Goal: Task Accomplishment & Management: Use online tool/utility

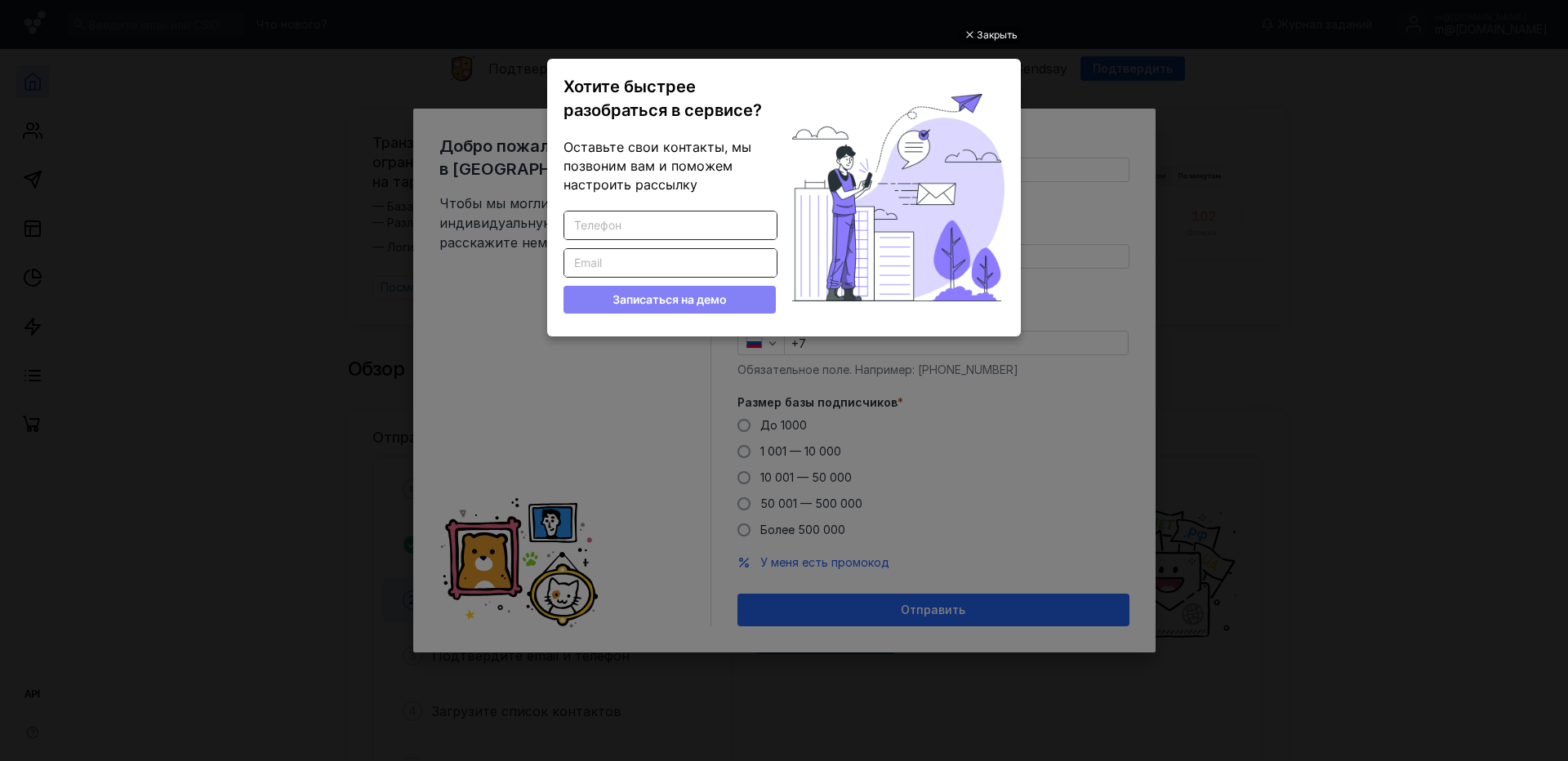
click at [1104, 157] on ul "Закрыть Хотите быстрее разобраться в сервисе? Оставьте свои контакты, мы позвон…" at bounding box center [784, 382] width 1568 height 761
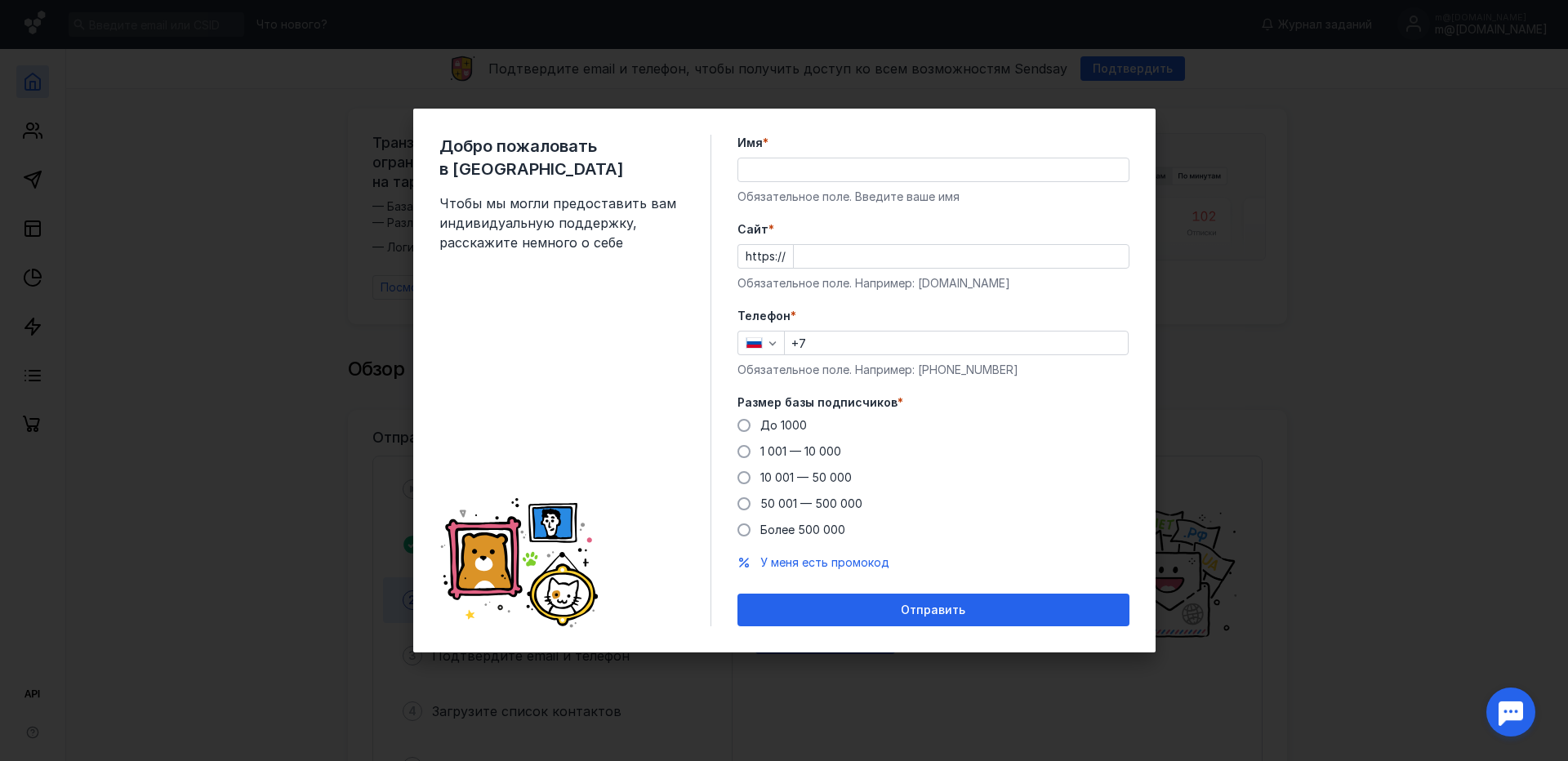
click at [1193, 170] on div "Добро пожаловать в Sendsay Чтобы мы могли предоставить вам индивидуальную подде…" at bounding box center [784, 380] width 1568 height 761
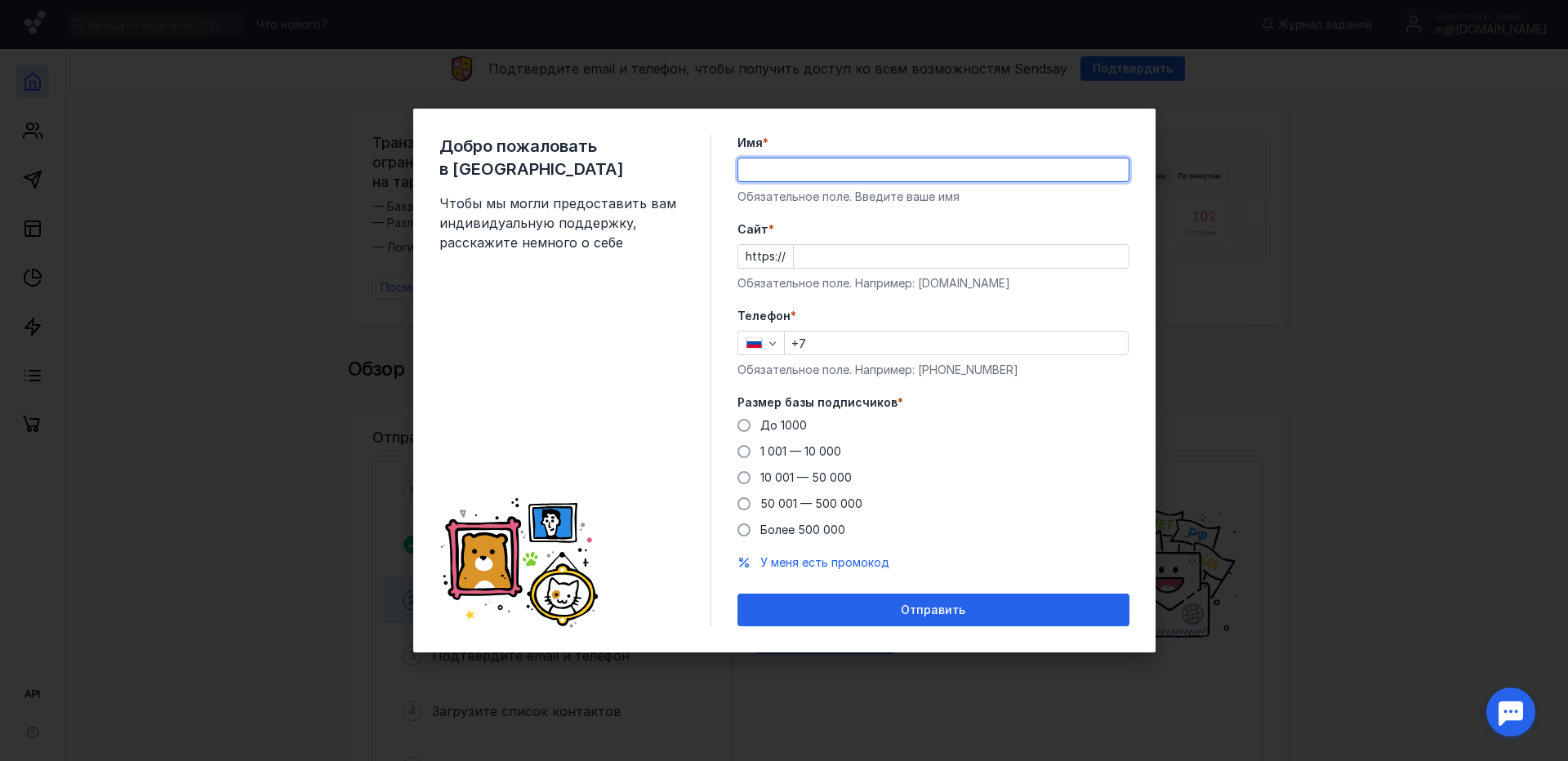
click at [949, 176] on input "Имя *" at bounding box center [934, 170] width 391 height 23
type input "м"
type input "и"
type input "[PERSON_NAME]"
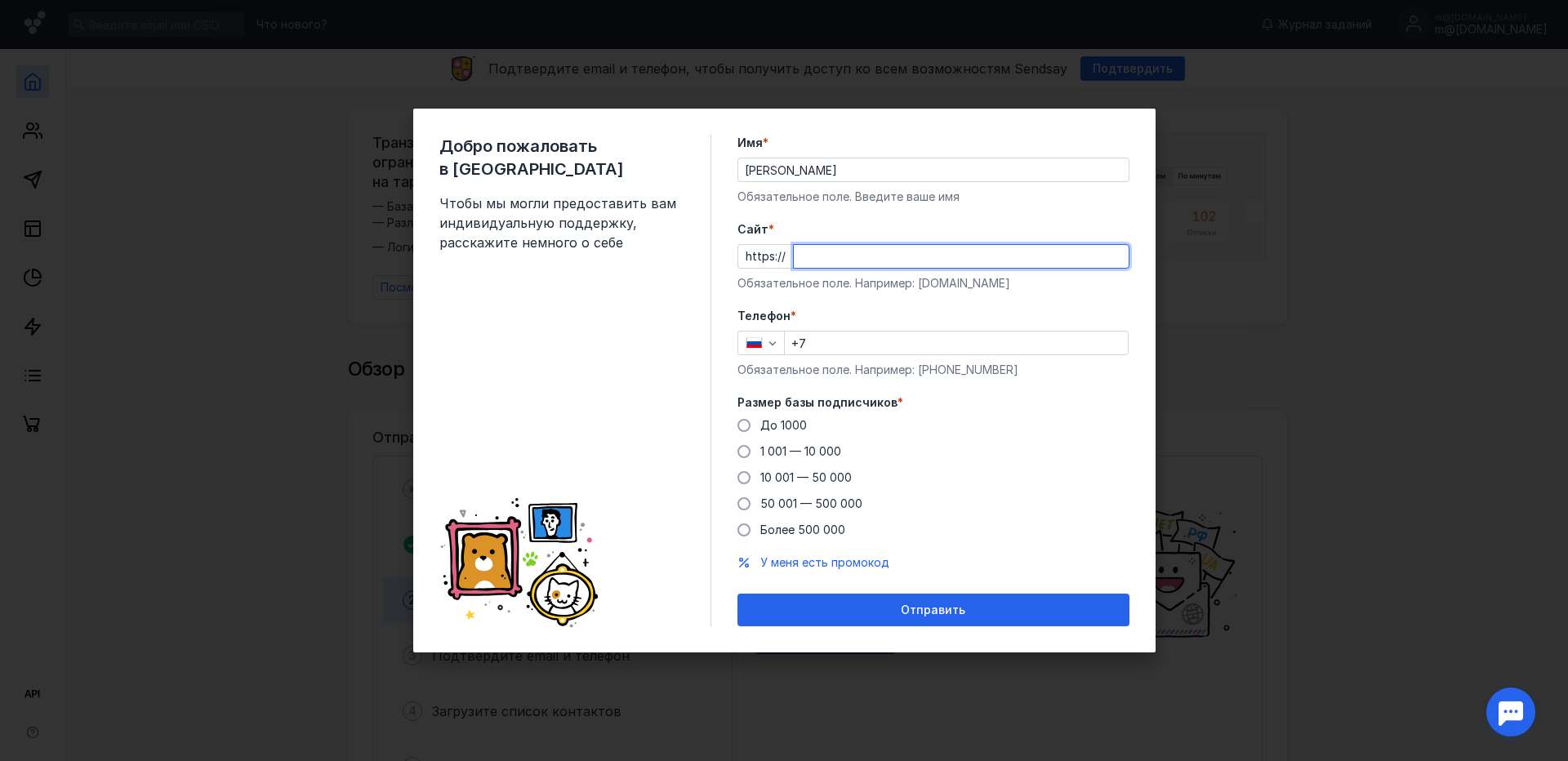
click at [1034, 266] on input "Cайт *" at bounding box center [962, 257] width 335 height 23
type input "[DOMAIN_NAME]"
click at [1010, 337] on input "+7" at bounding box center [956, 342] width 343 height 23
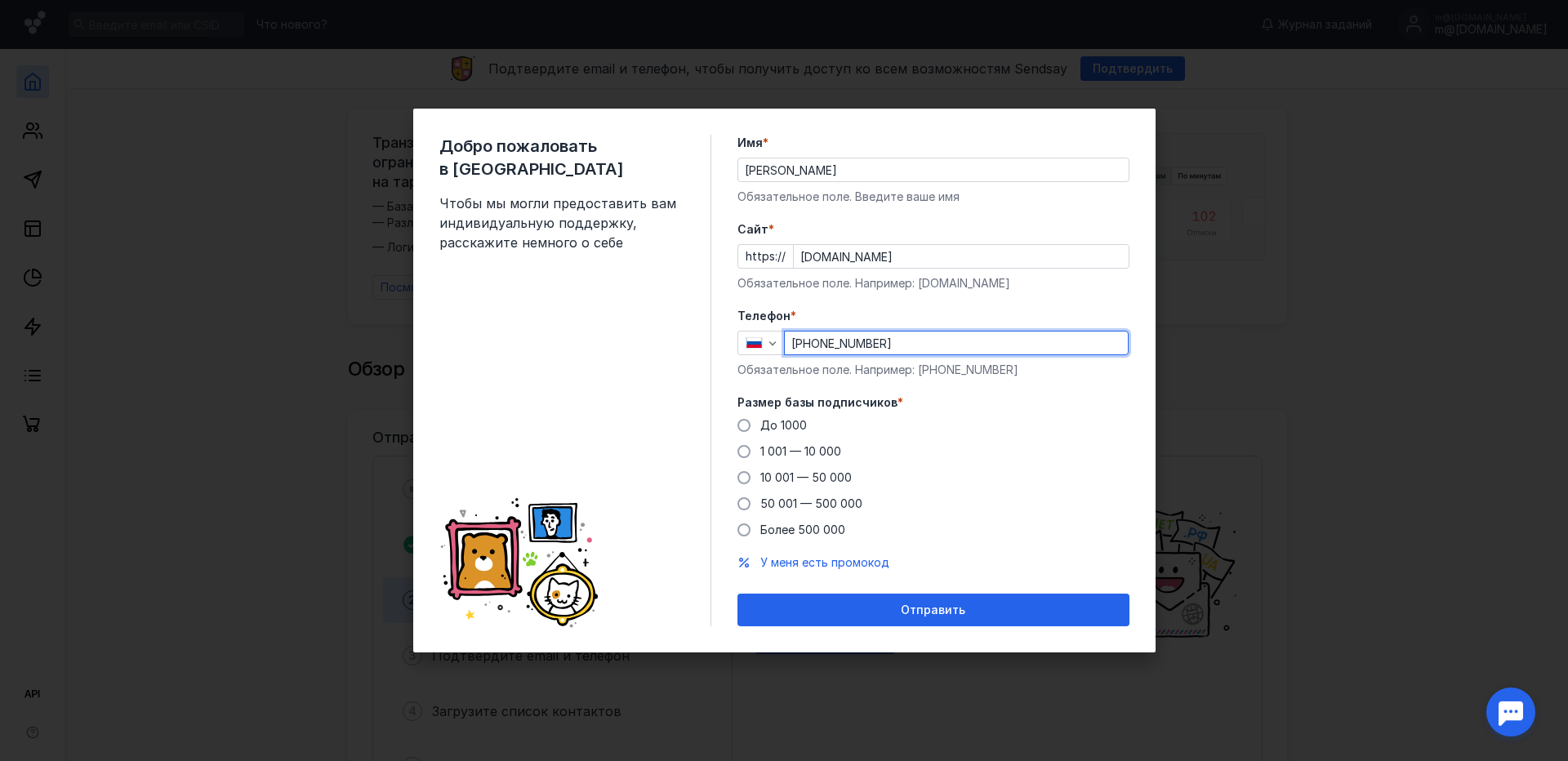
type input "[PHONE_NUMBER]"
click at [955, 553] on form "Имя * [PERSON_NAME] поле. Введите ваше имя [PERSON_NAME] * https:// [DOMAIN_NAM…" at bounding box center [933, 380] width 392 height 492
click at [738, 422] on span at bounding box center [744, 425] width 13 height 13
click at [0, 0] on input "До 1000" at bounding box center [0, 0] width 0 height 0
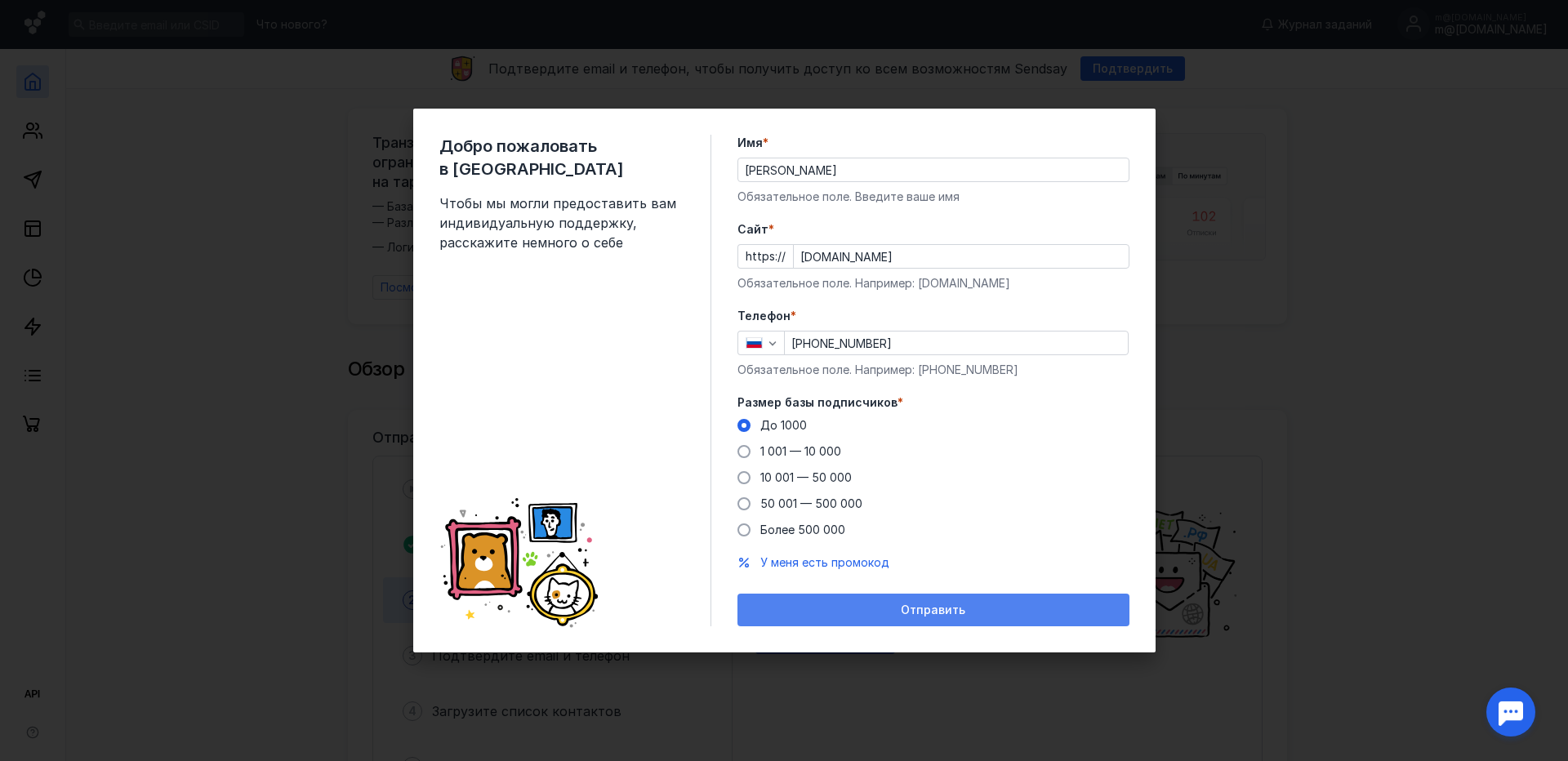
click at [899, 615] on div "Отправить" at bounding box center [934, 610] width 375 height 13
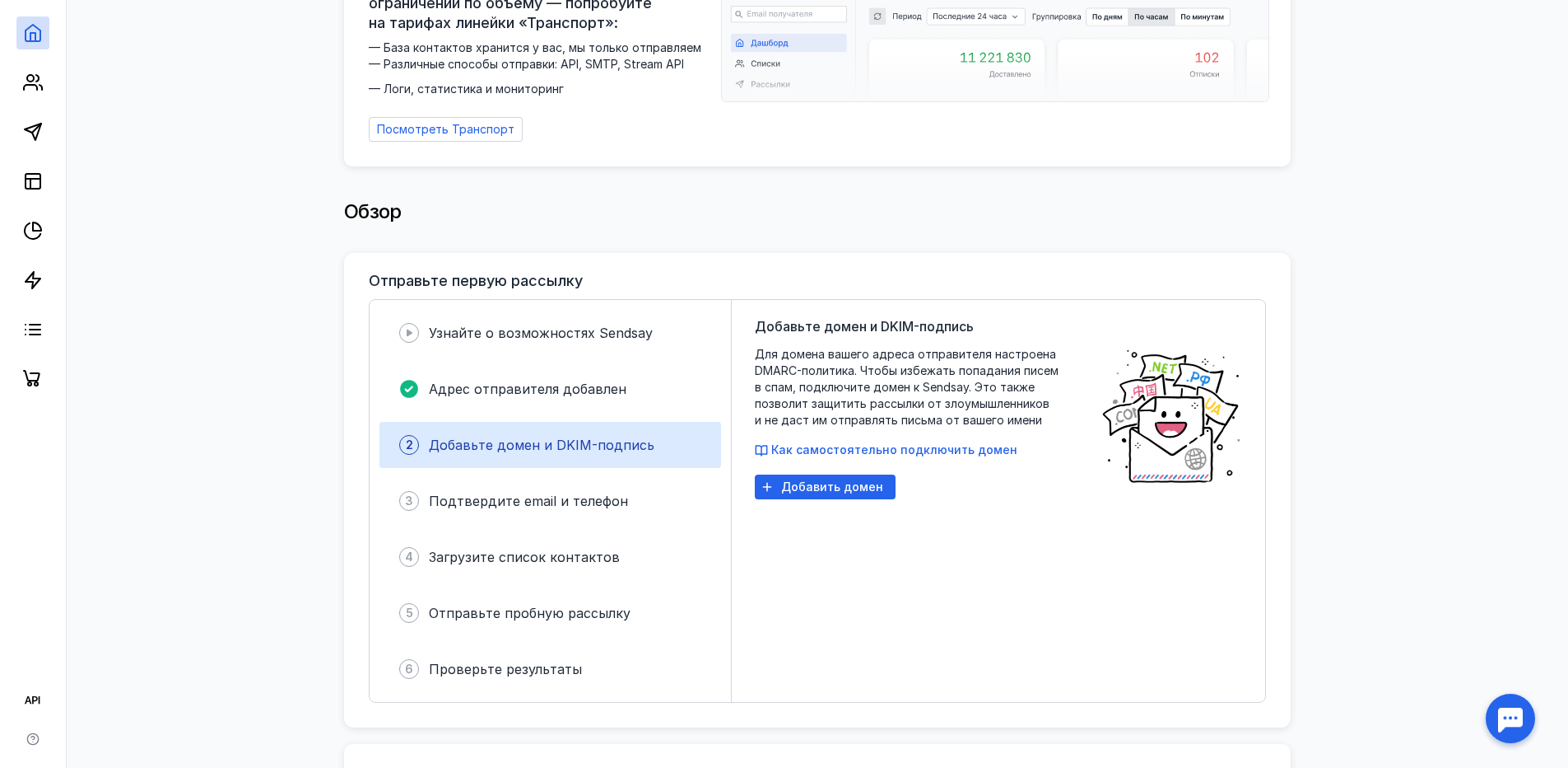
scroll to position [165, 0]
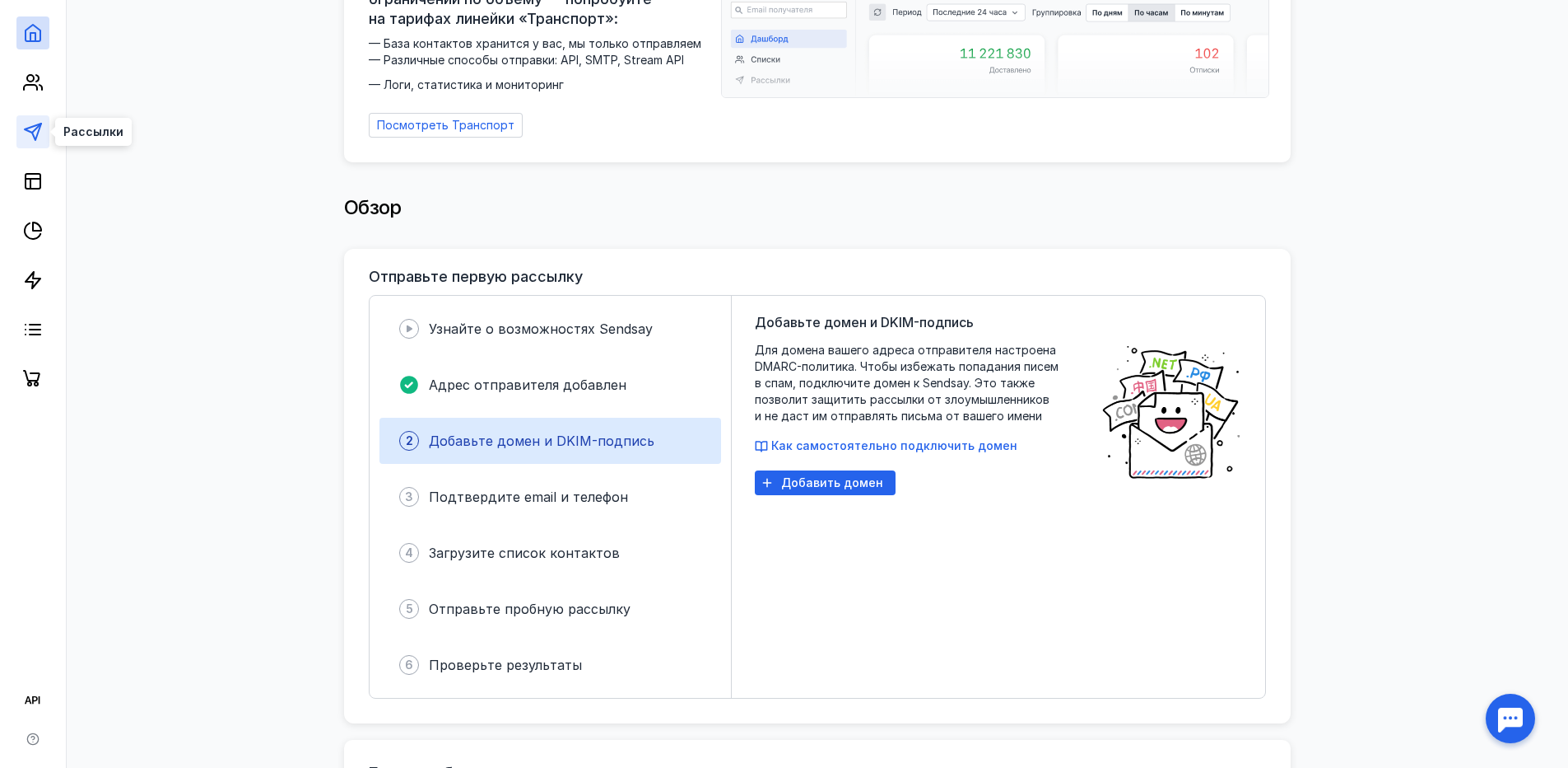
click at [39, 124] on polygon at bounding box center [32, 131] width 16 height 17
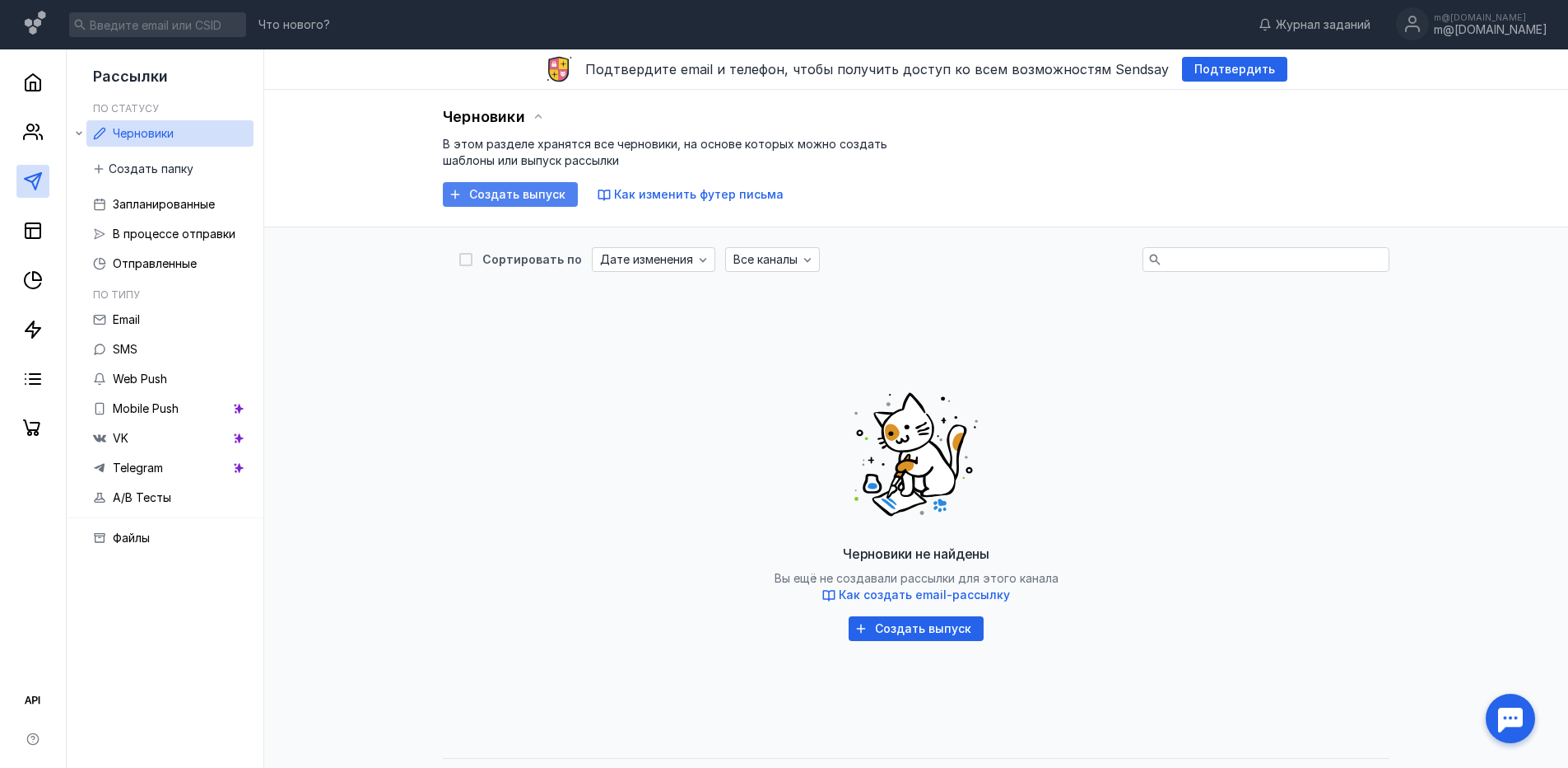
click at [530, 193] on span "Создать выпуск" at bounding box center [517, 194] width 96 height 14
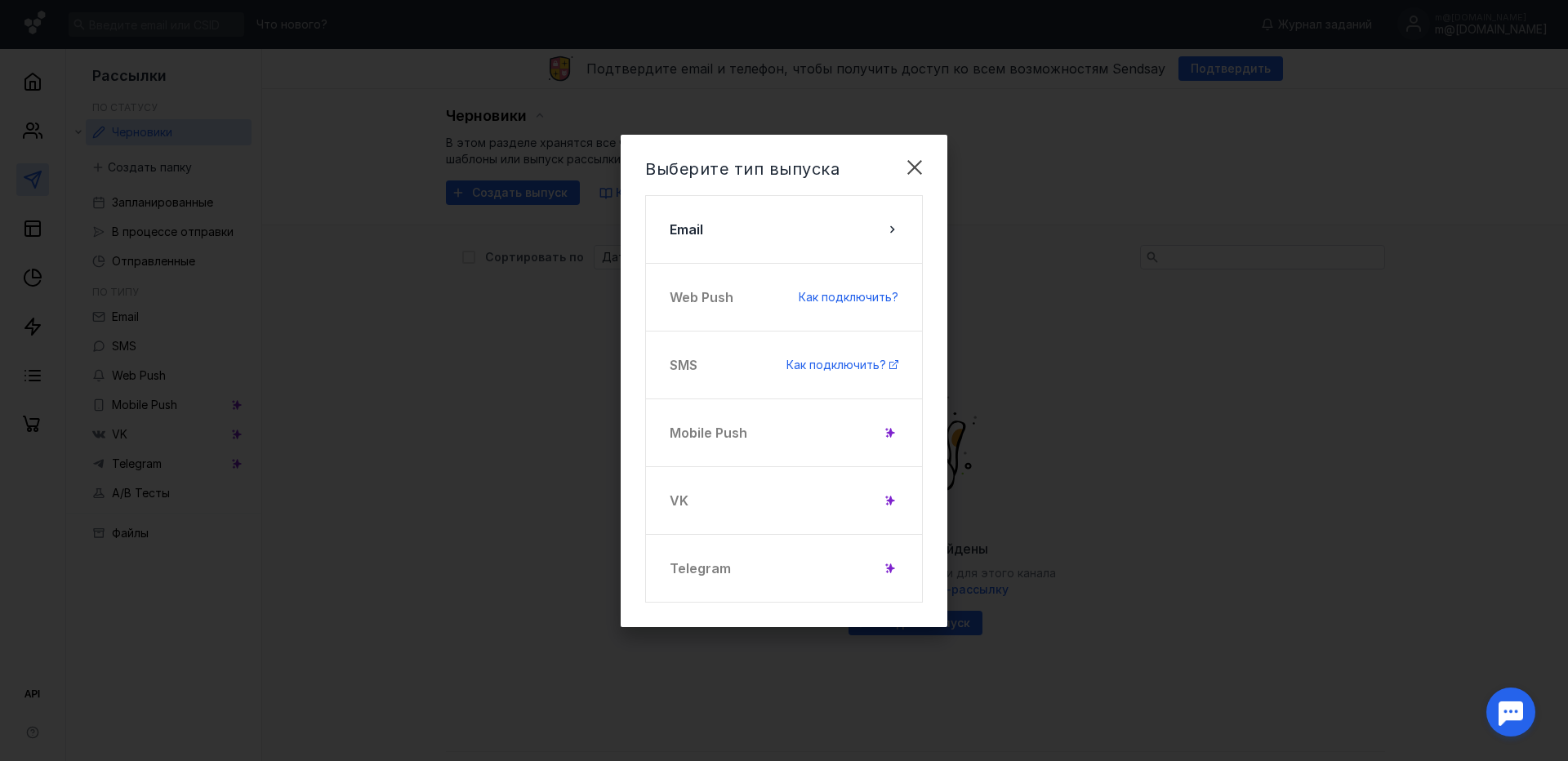
click at [443, 246] on div "Выберите тип выпуска Email Web Push Как подключить? SMS Как подключить? Mobile …" at bounding box center [784, 380] width 1568 height 761
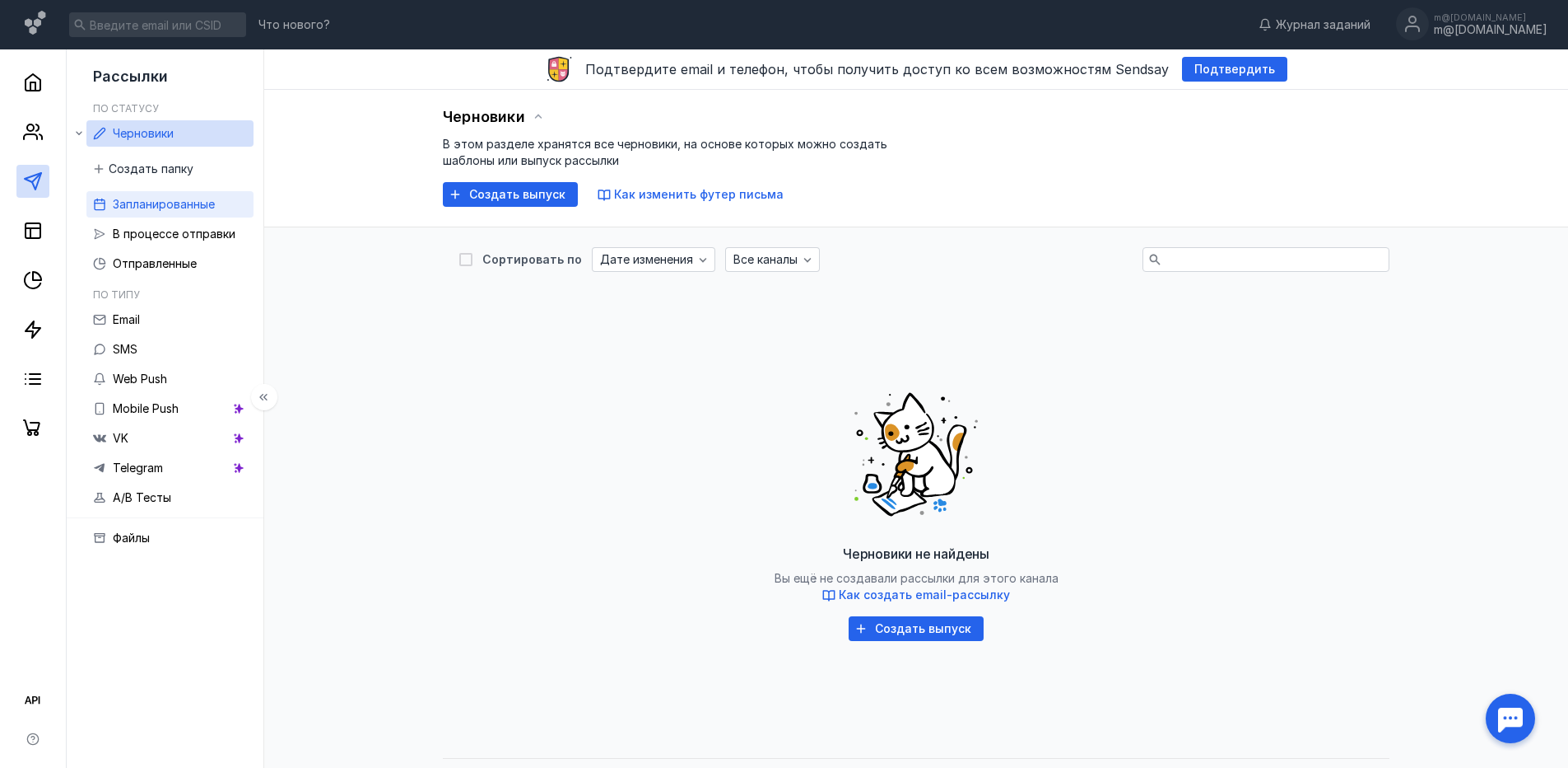
click at [144, 198] on span "Запланированные" at bounding box center [163, 204] width 102 height 14
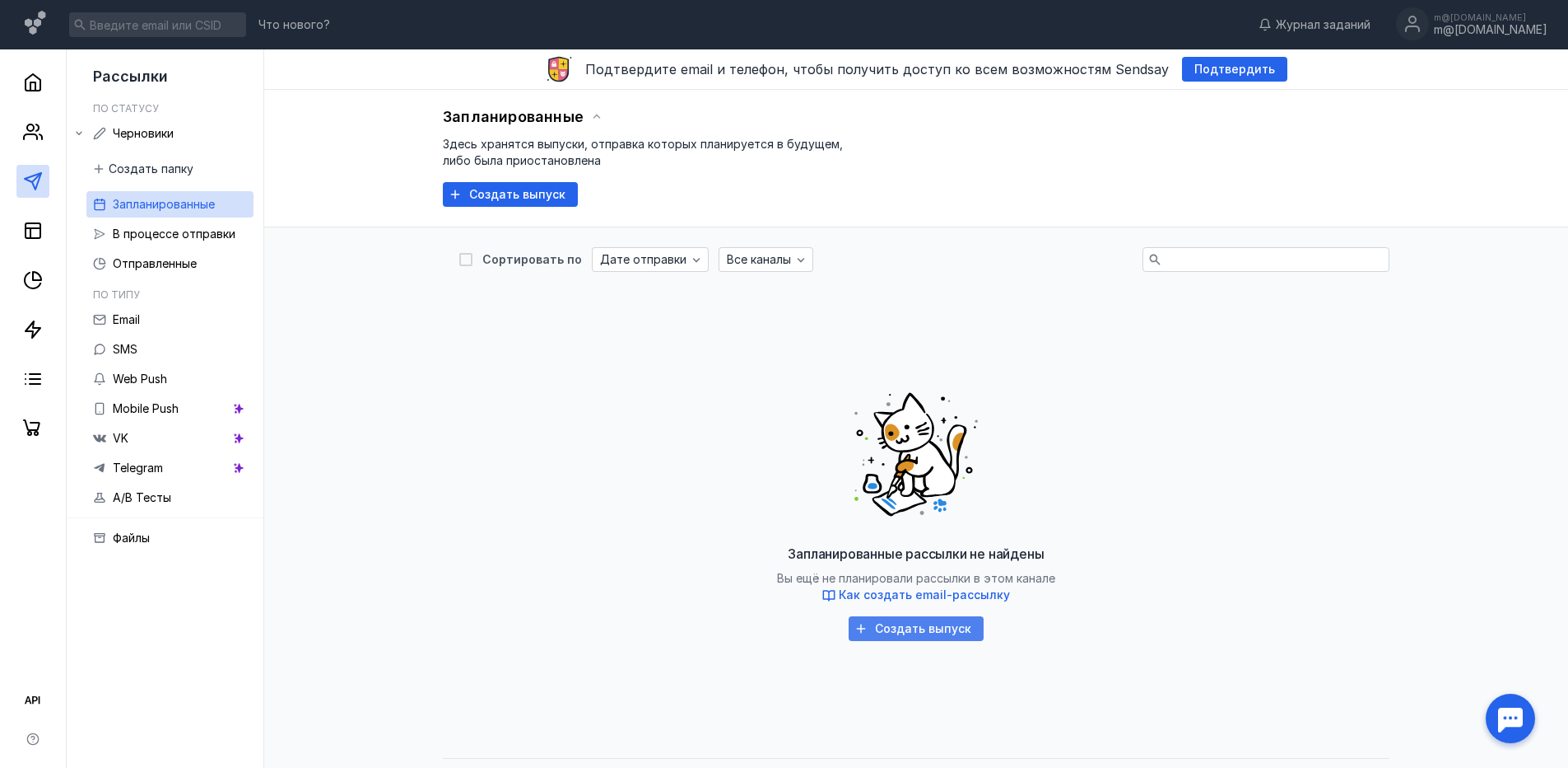
click at [891, 638] on div "Создать выпуск" at bounding box center [916, 628] width 135 height 24
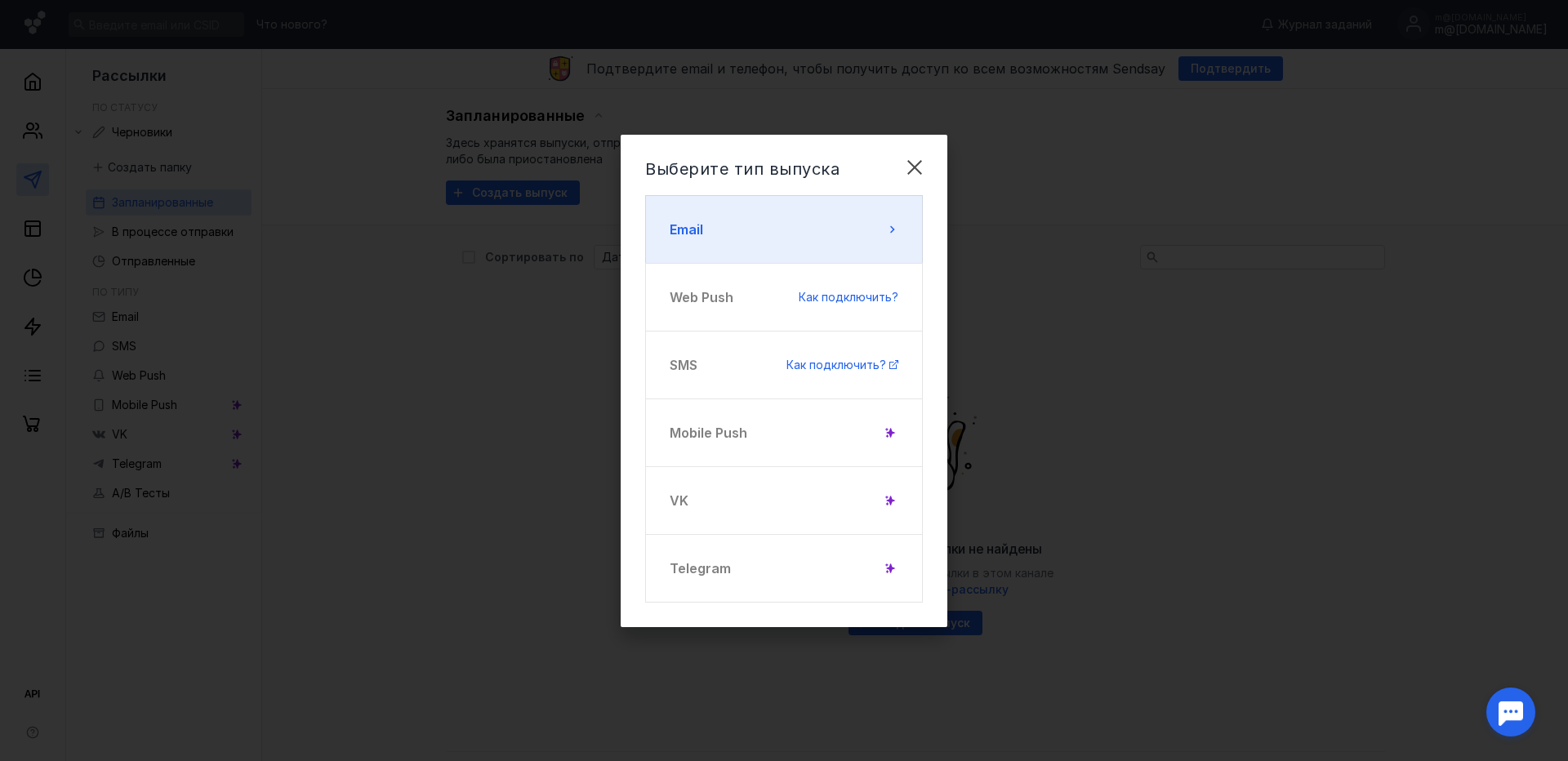
click at [767, 240] on button "Email" at bounding box center [784, 229] width 277 height 68
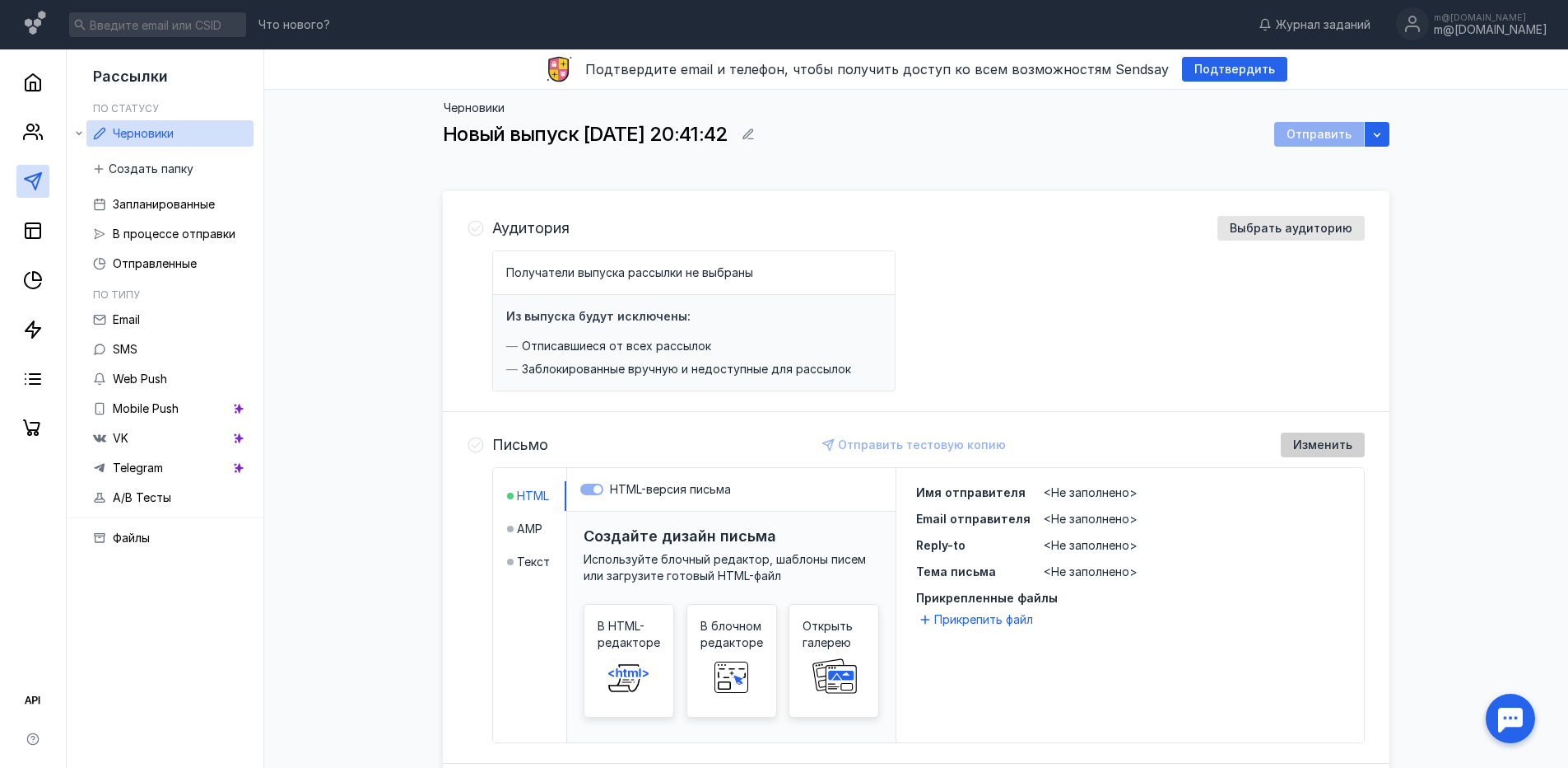
click at [1310, 440] on span "Изменить" at bounding box center [1323, 445] width 59 height 14
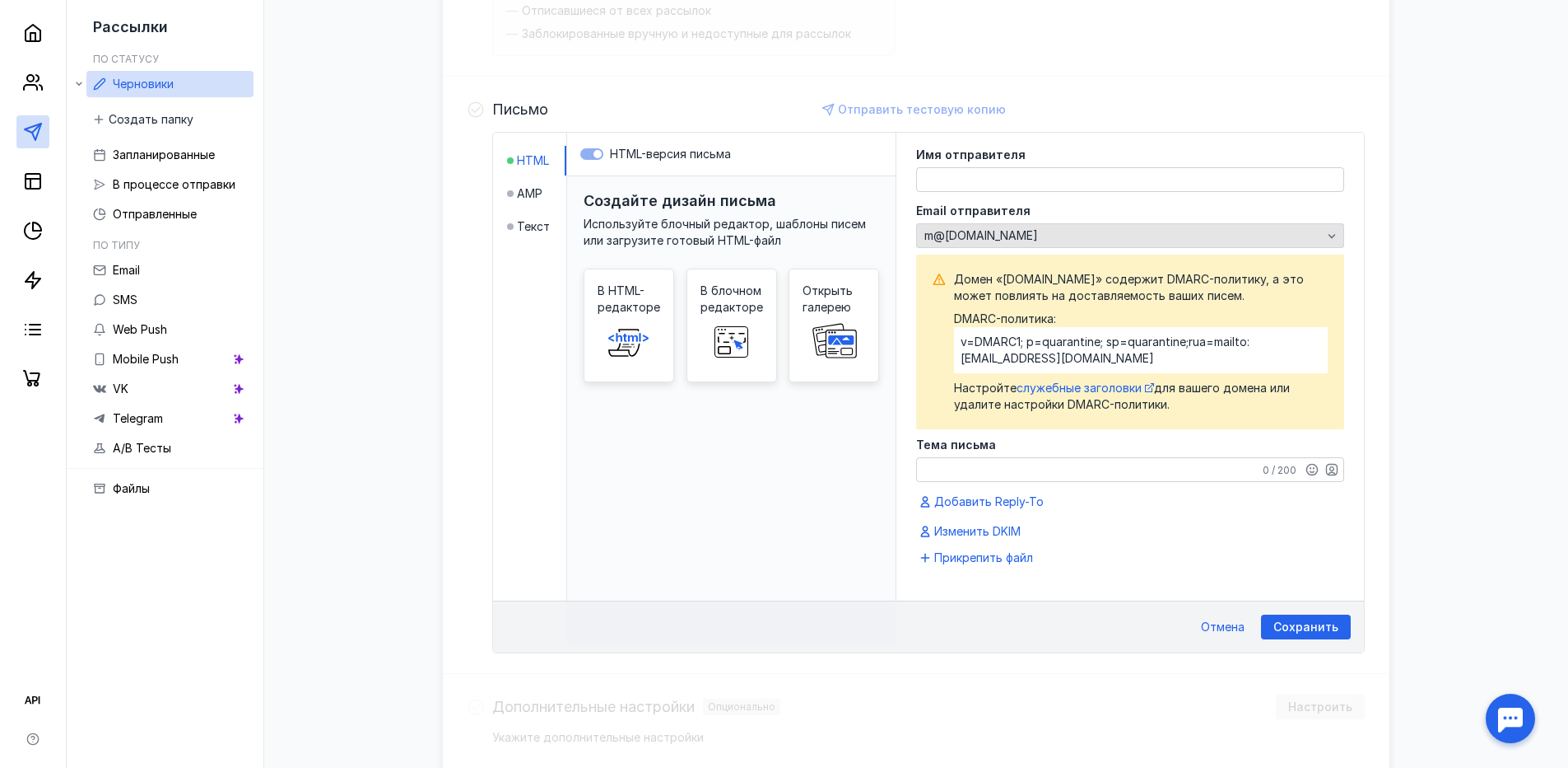
scroll to position [329, 0]
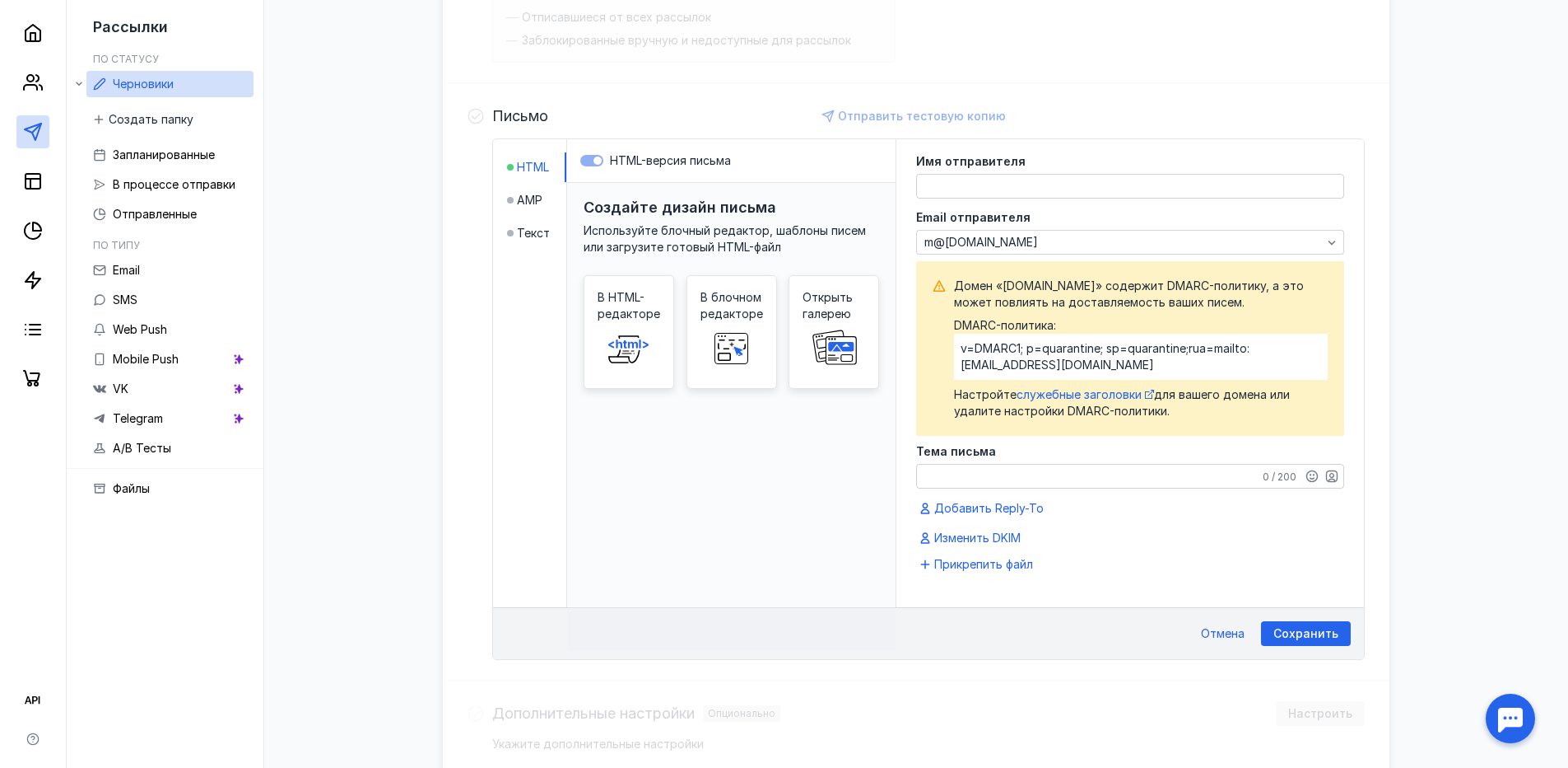
click at [1008, 183] on textarea at bounding box center [1130, 186] width 427 height 23
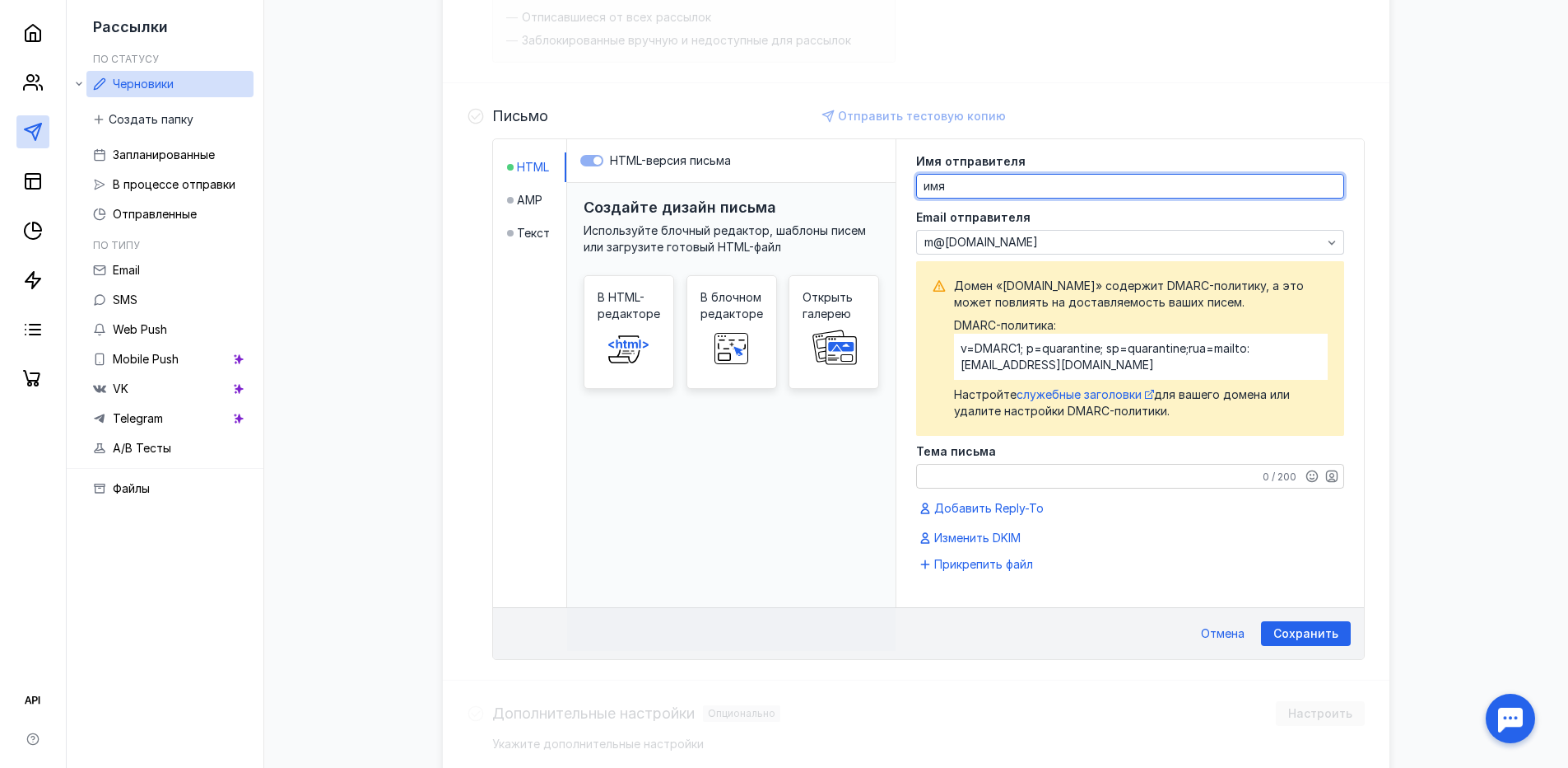
type textarea "имя"
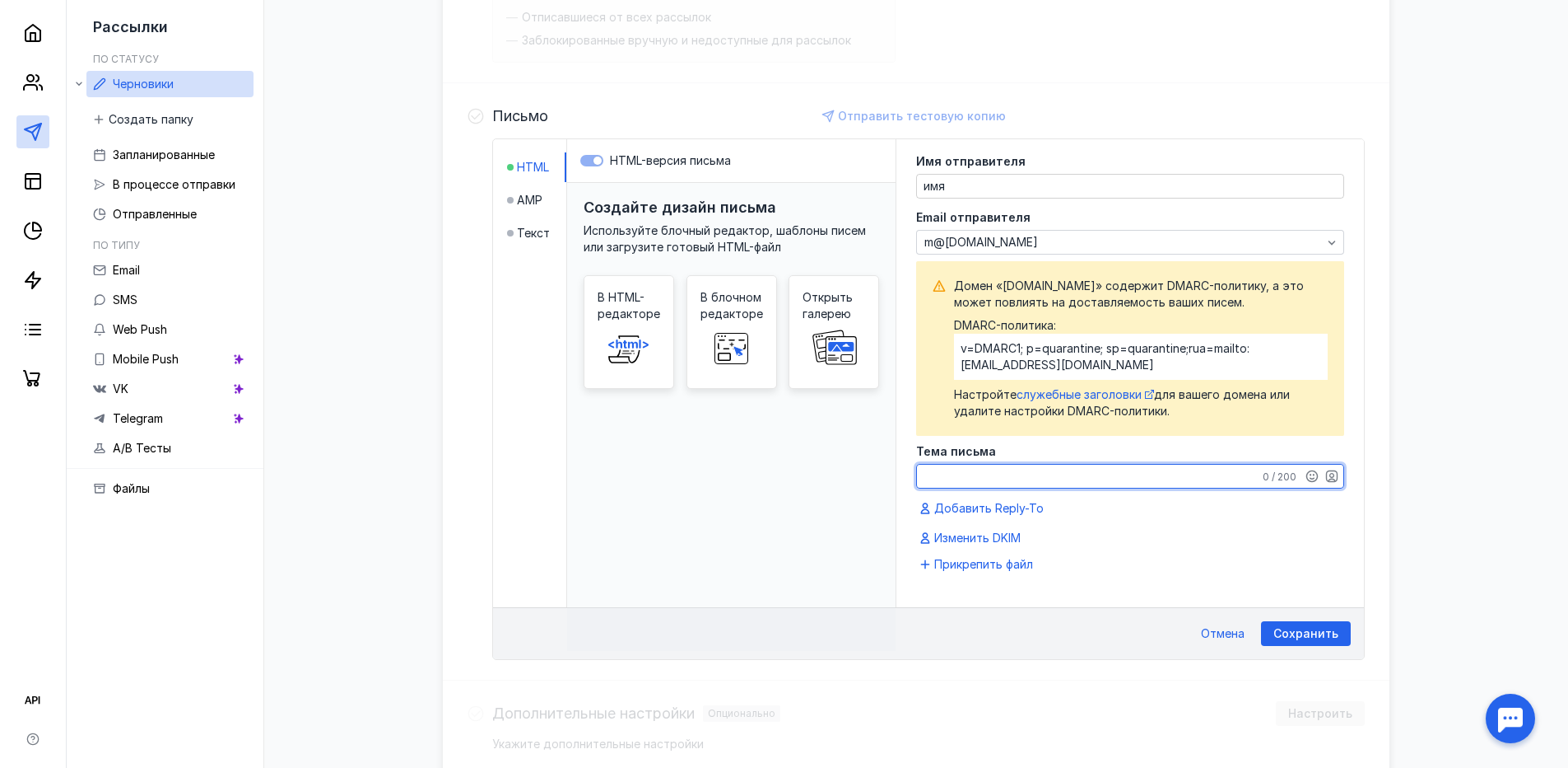
click at [1062, 468] on textarea "Тема письма" at bounding box center [1130, 477] width 427 height 23
type textarea "тема"
click at [1289, 635] on span "Сохранить" at bounding box center [1306, 634] width 65 height 14
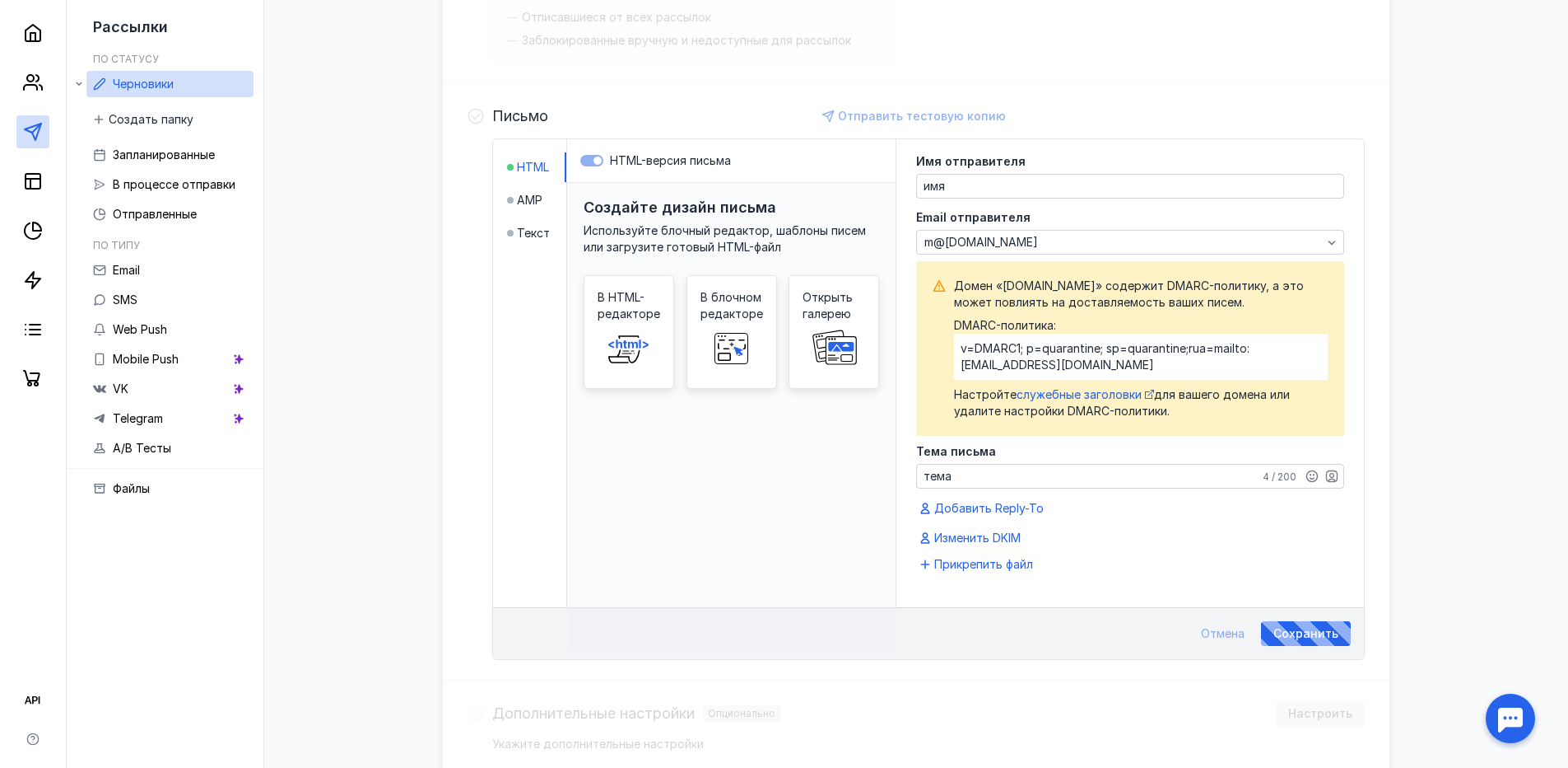
scroll to position [260, 0]
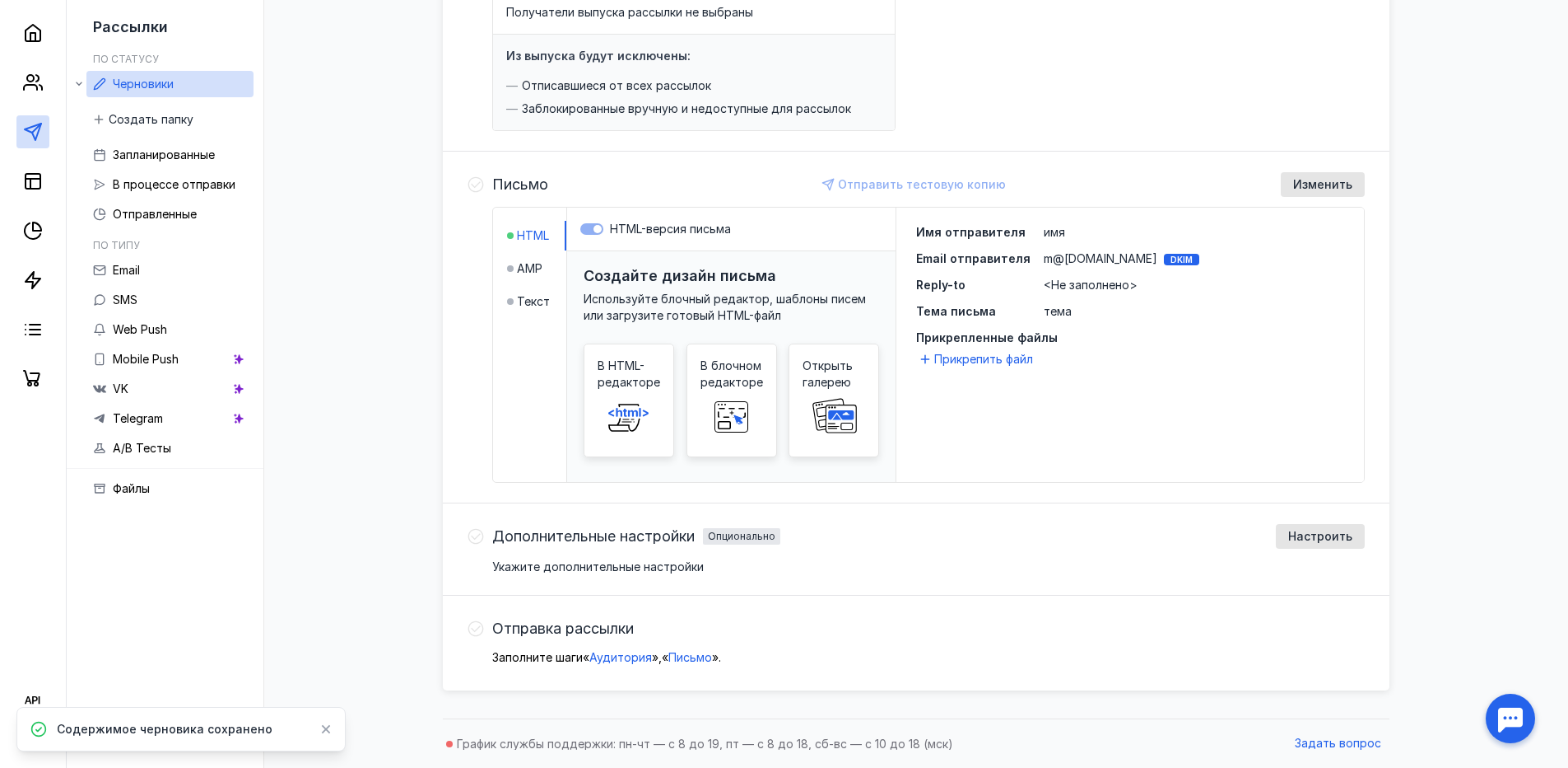
click at [595, 541] on span "Дополнительные настройки" at bounding box center [593, 536] width 203 height 17
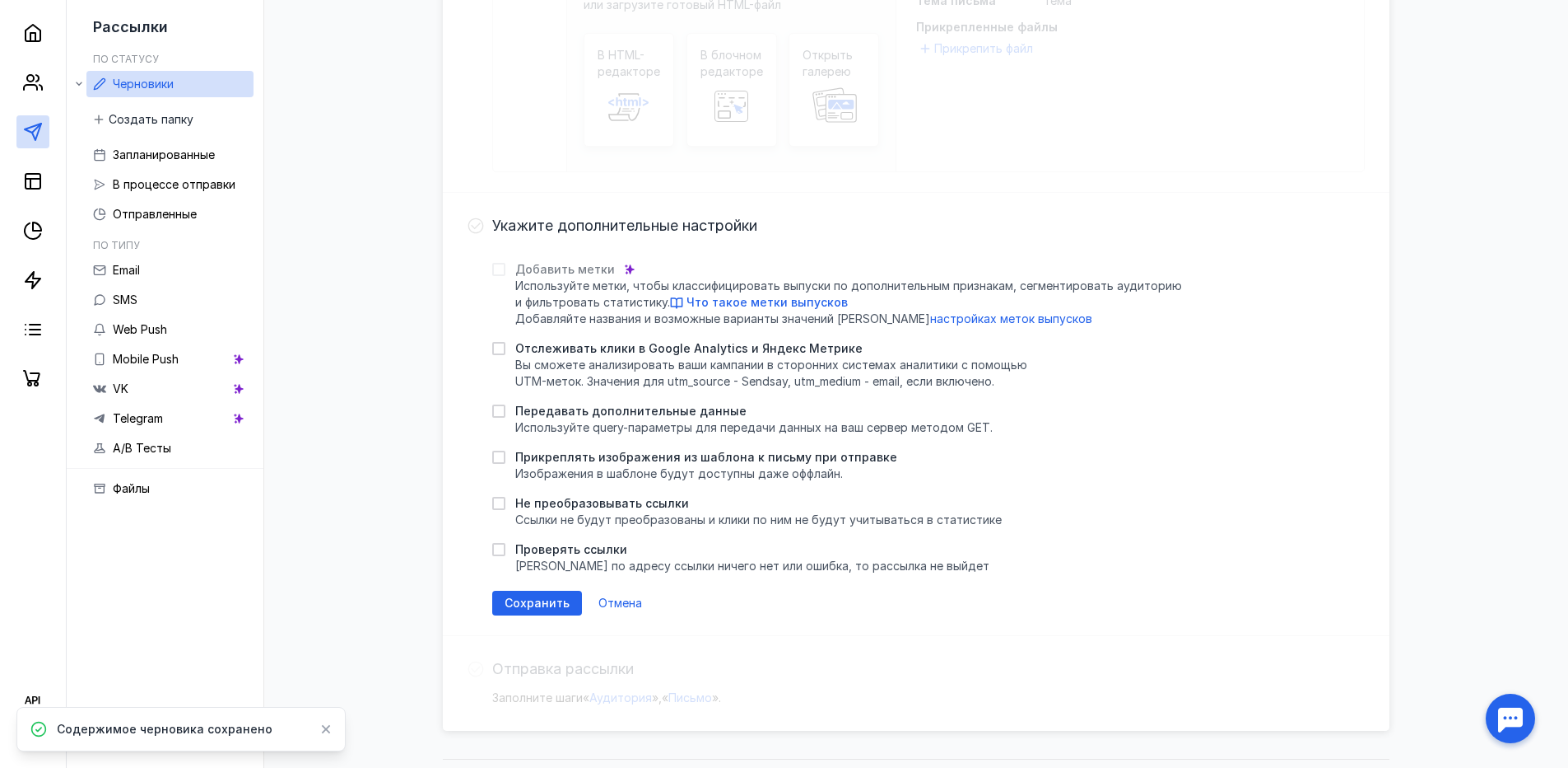
scroll to position [590, 0]
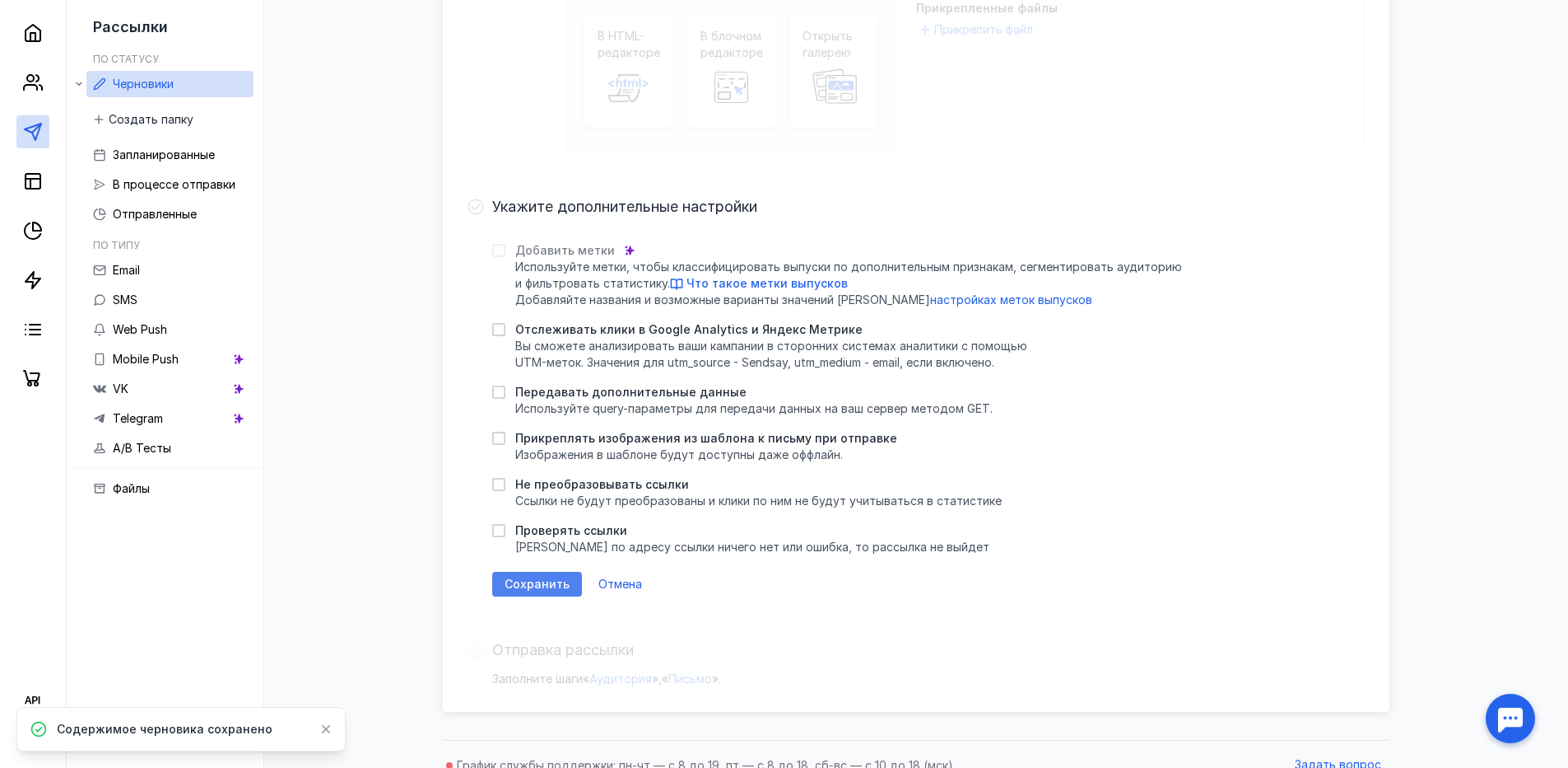
click at [540, 581] on span "Сохранить" at bounding box center [537, 584] width 65 height 14
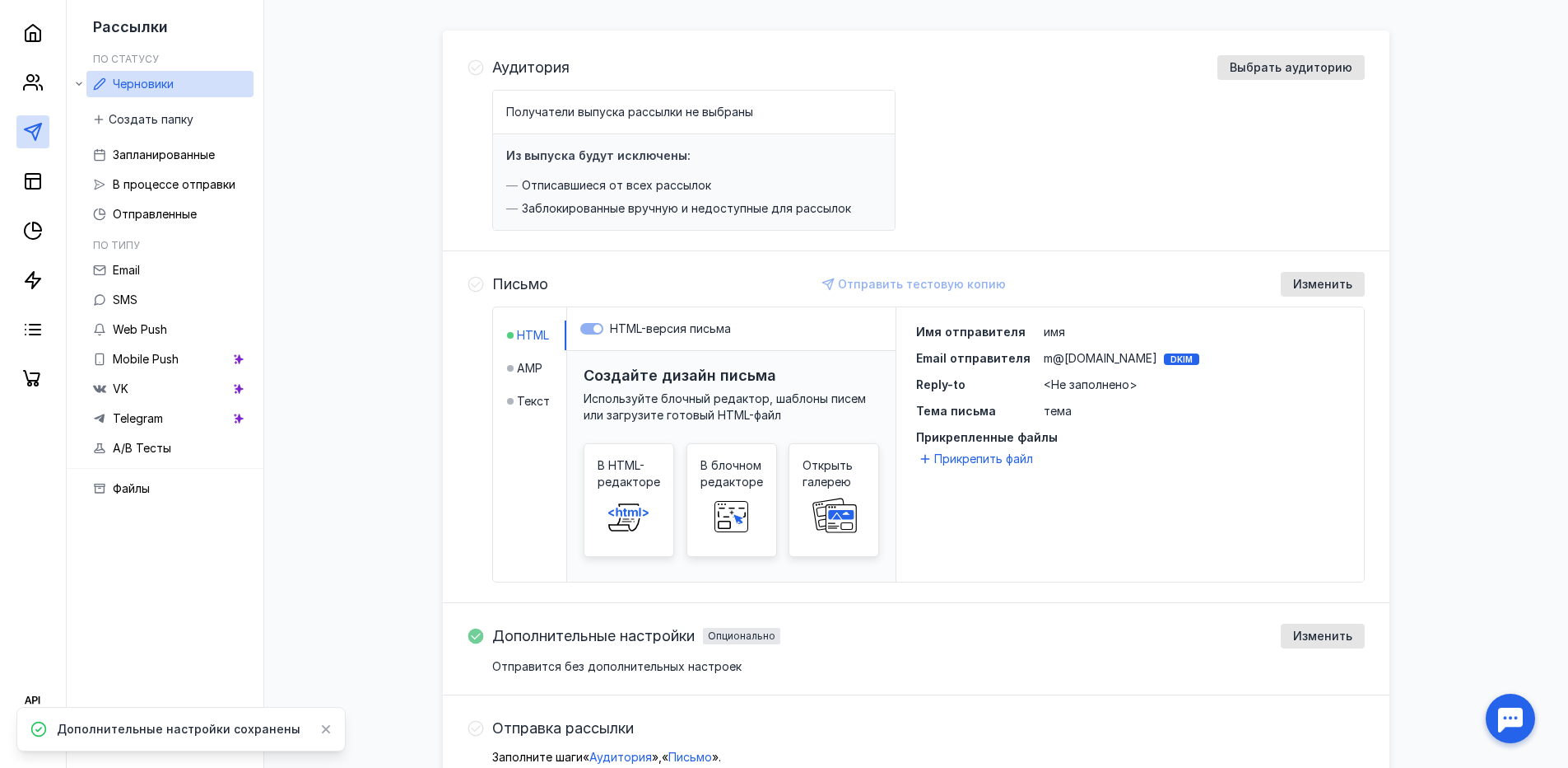
scroll to position [165, 0]
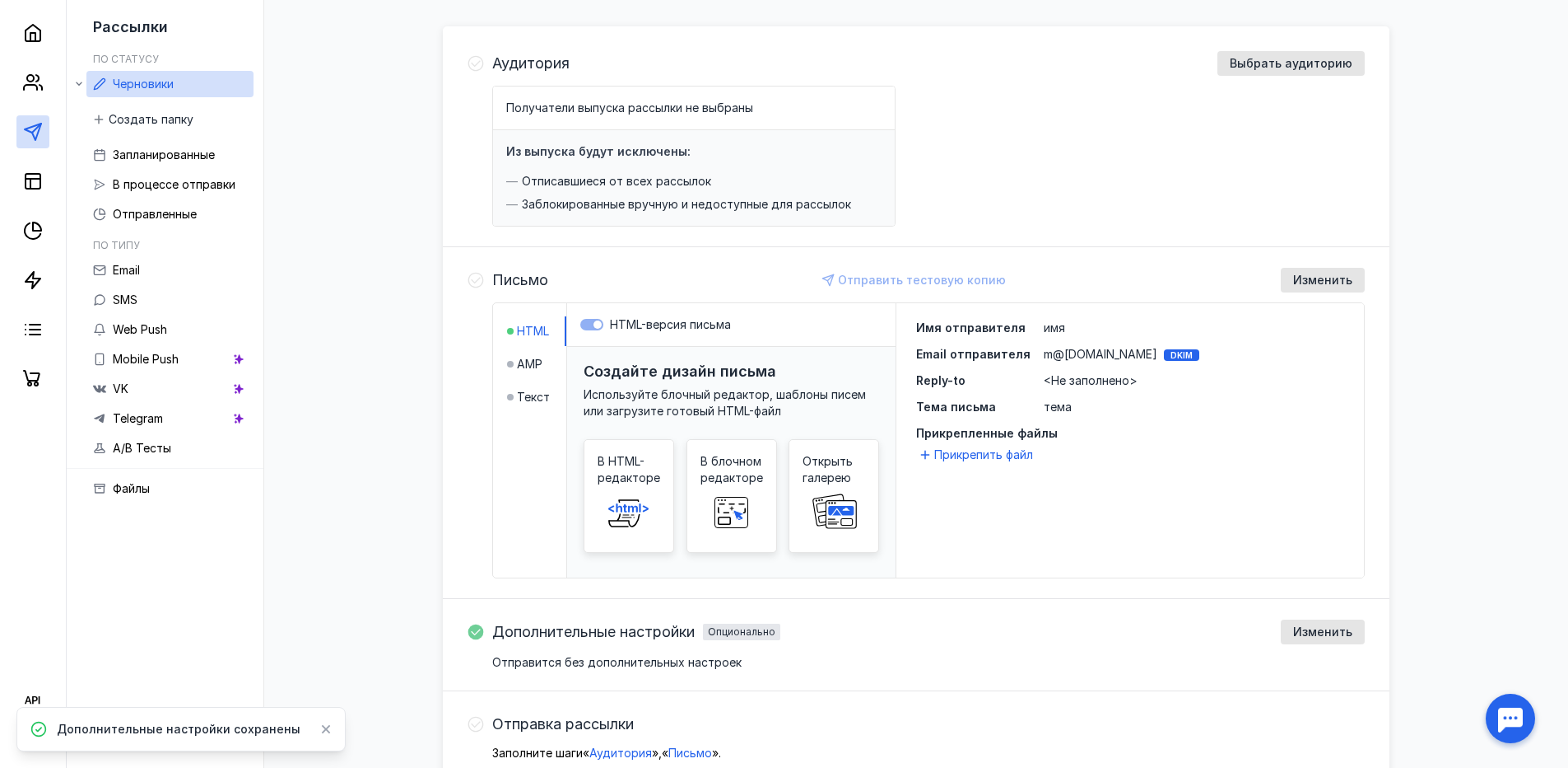
click at [552, 718] on span "Отправка рассылки" at bounding box center [563, 723] width 142 height 17
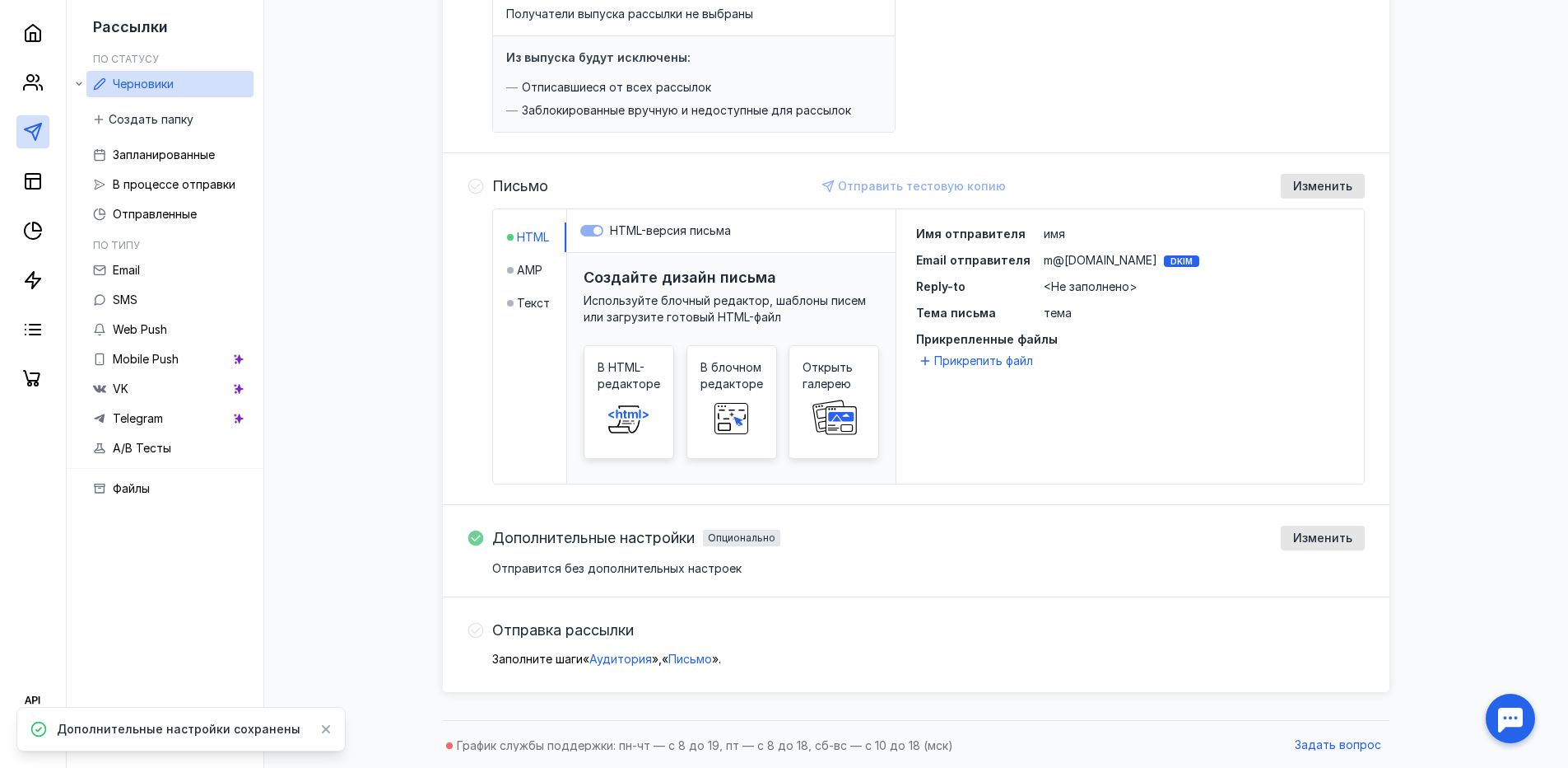
scroll to position [260, 0]
click at [588, 230] on label "HTML-версия письма" at bounding box center [731, 228] width 302 height 17
click at [715, 407] on rect at bounding box center [731, 417] width 33 height 30
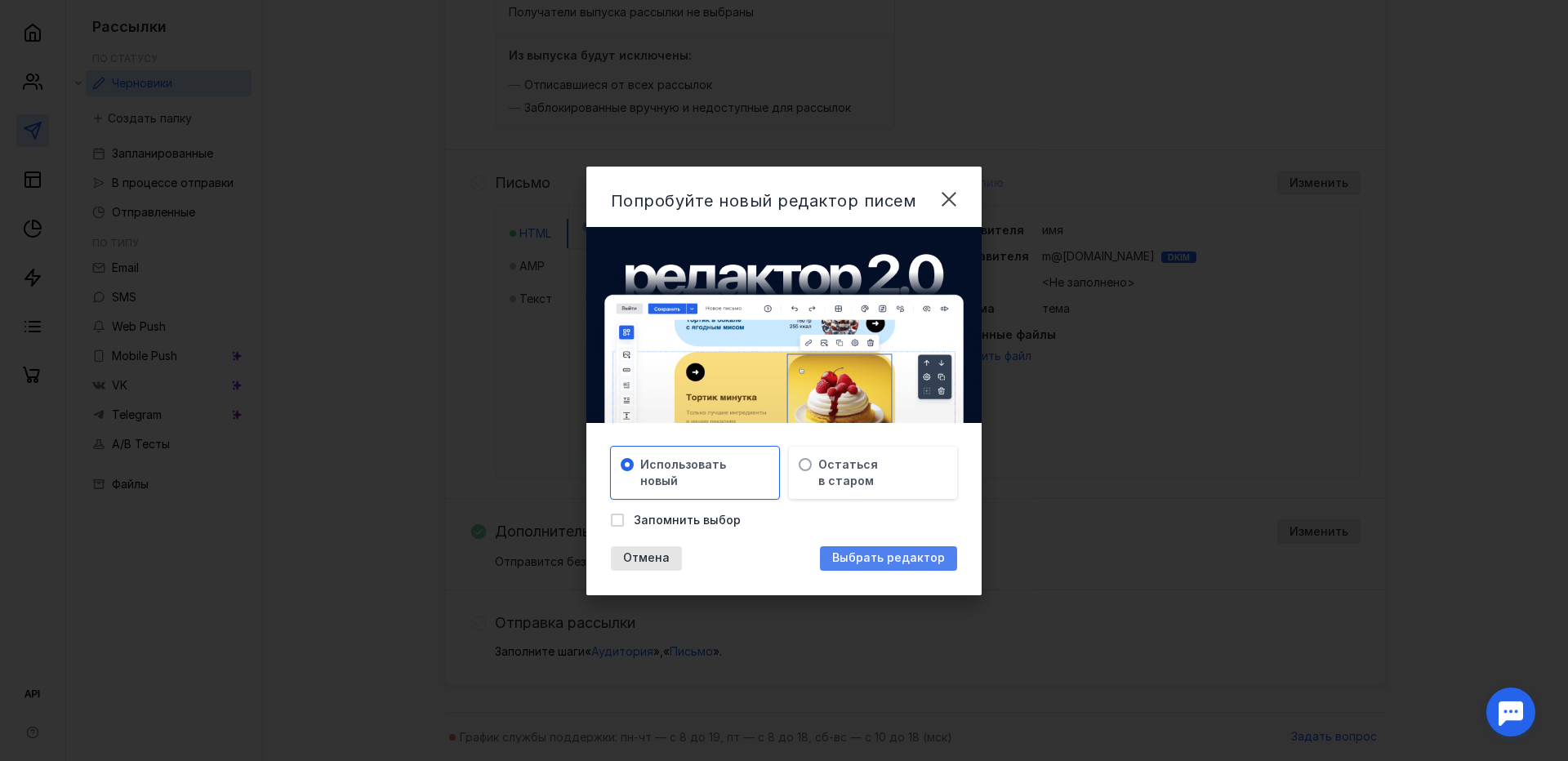
click at [872, 563] on span "Выбрать редактор" at bounding box center [888, 558] width 113 height 13
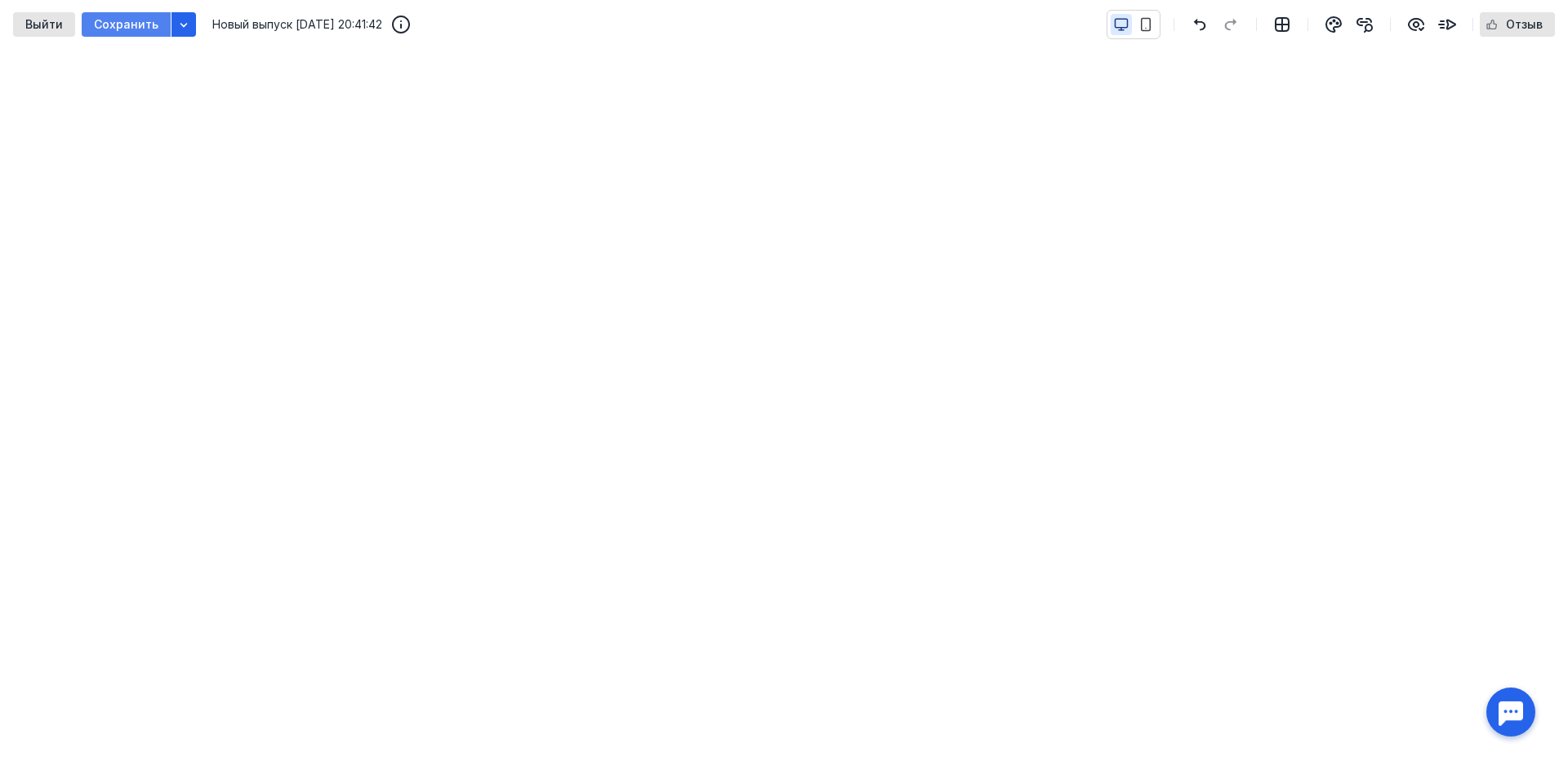
click at [127, 29] on span "Сохранить" at bounding box center [126, 25] width 64 height 13
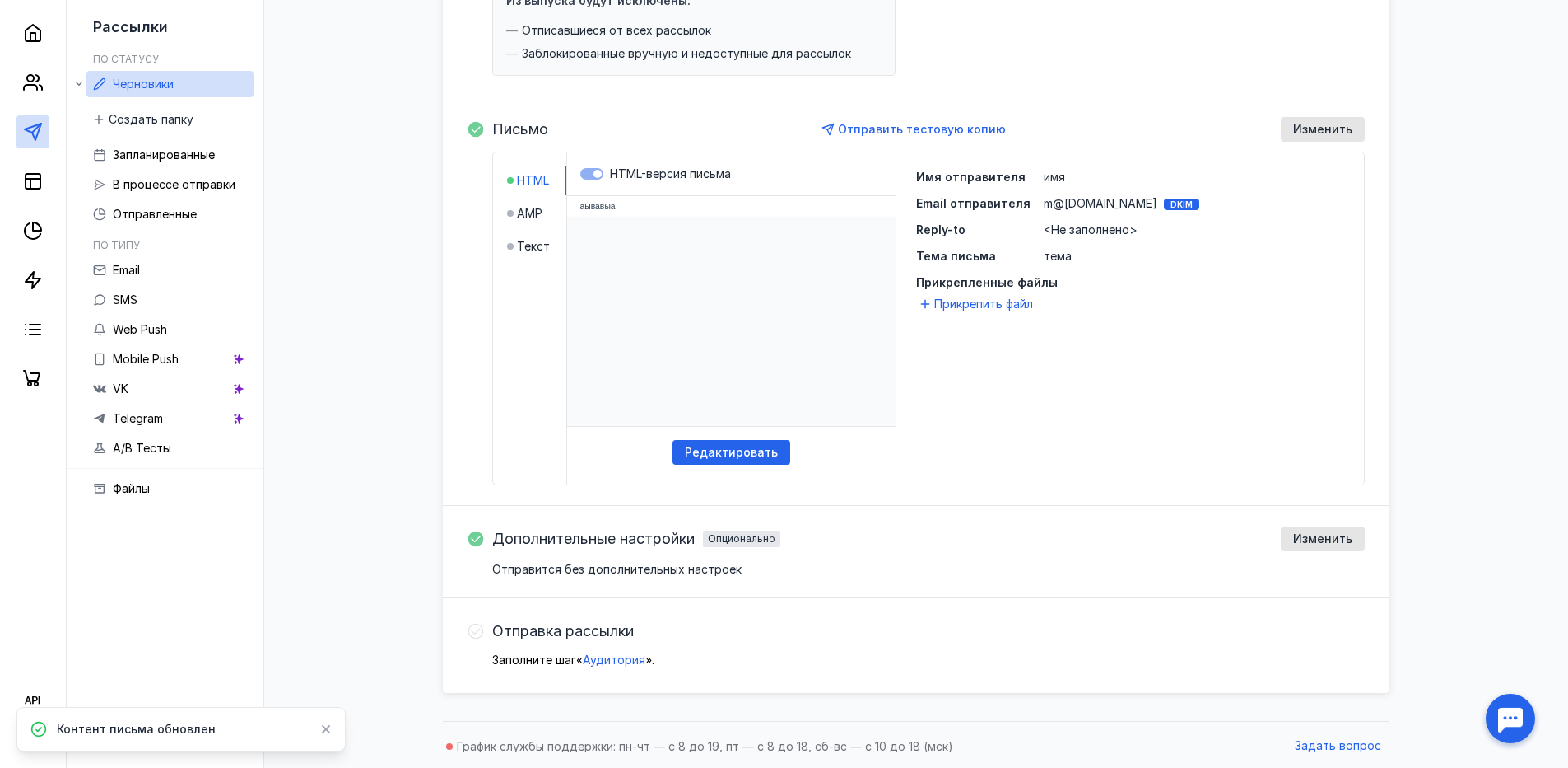
scroll to position [318, 0]
click at [535, 627] on span "Отправка рассылки" at bounding box center [563, 628] width 142 height 17
click at [548, 645] on div "Отправка рассылки Заполните шаг « Аудитория » ." at bounding box center [928, 641] width 872 height 50
click at [548, 659] on p "Заполните шаг « Аудитория » ." at bounding box center [928, 657] width 872 height 17
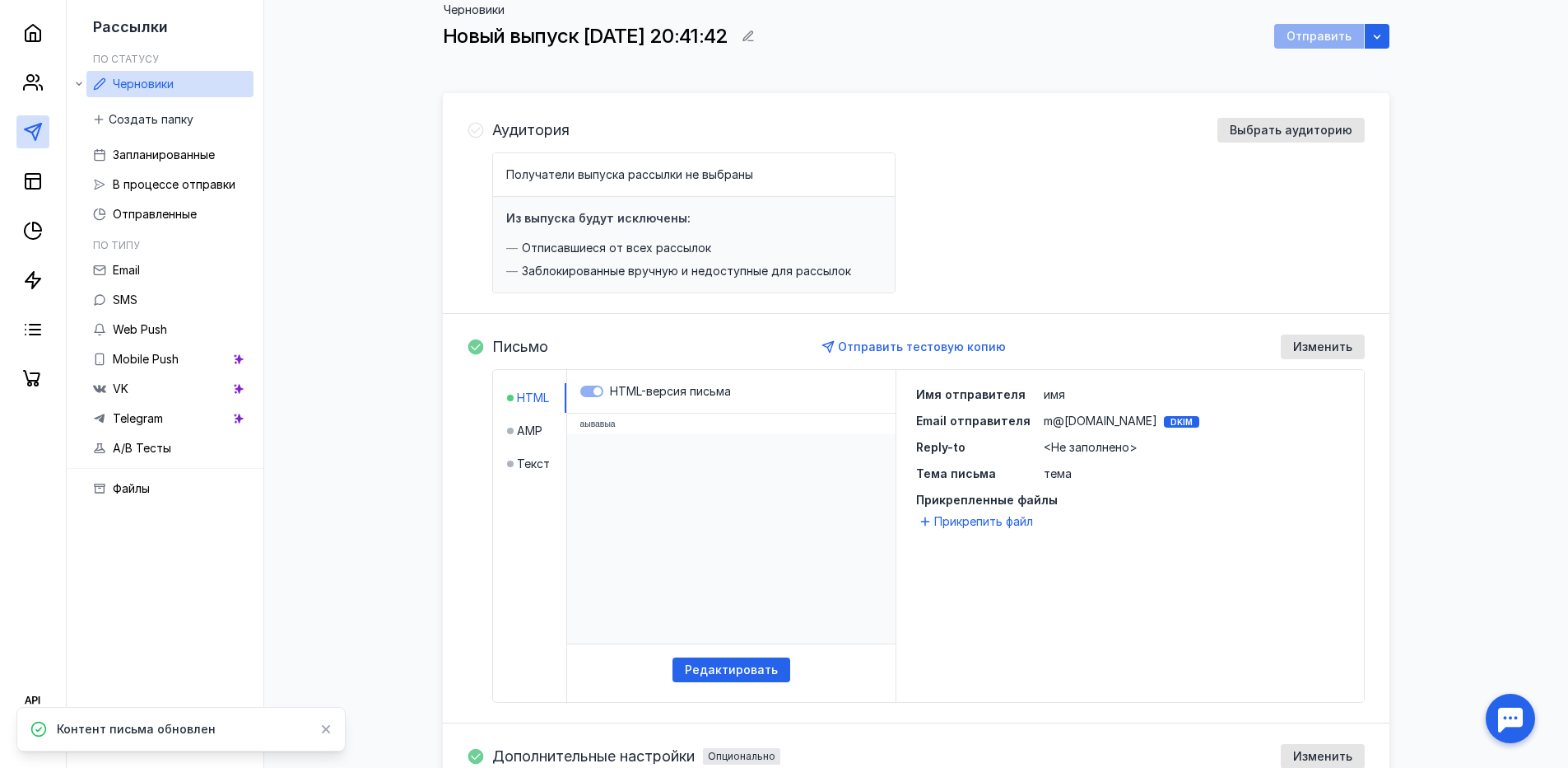
scroll to position [0, 0]
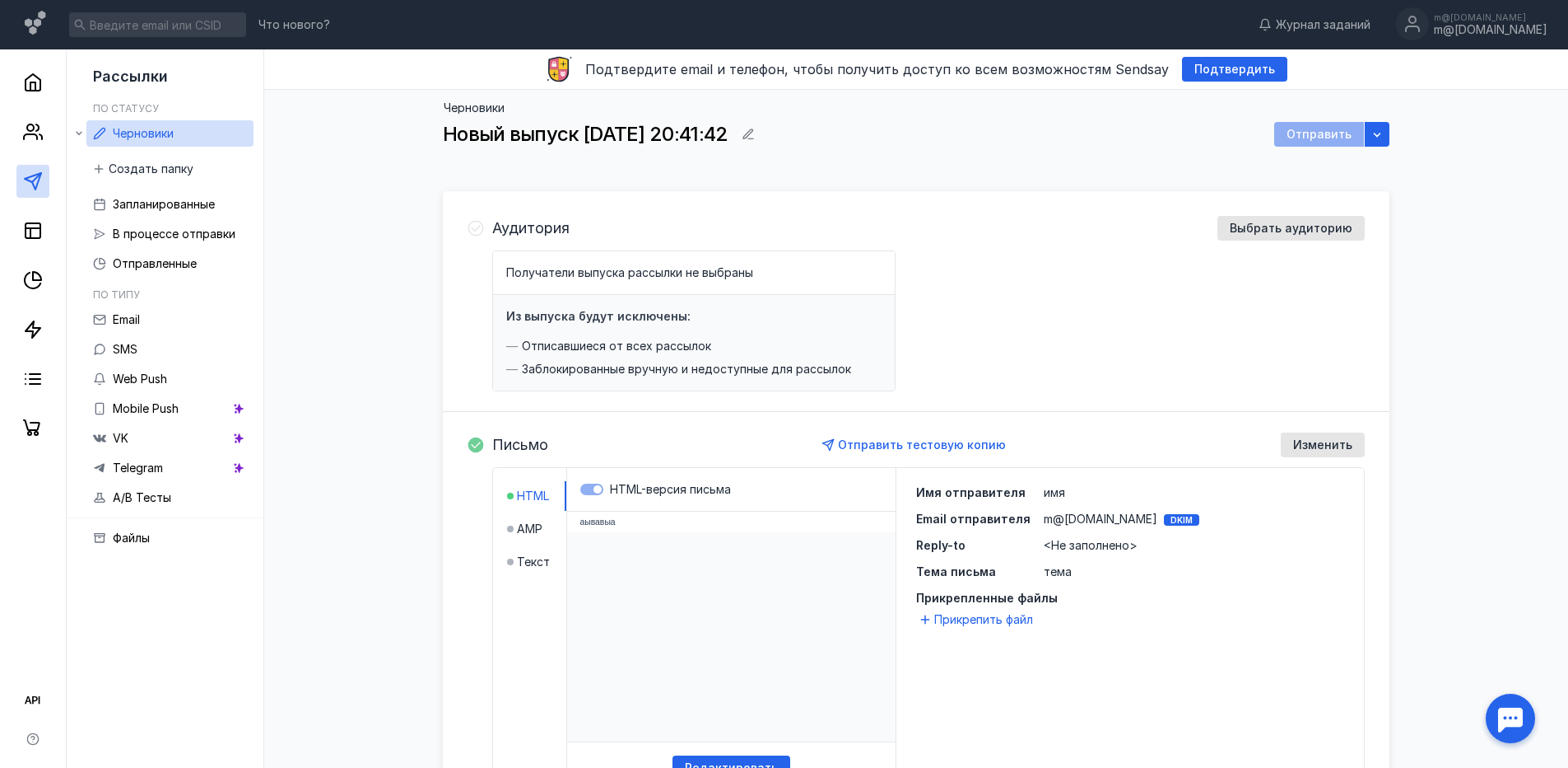
click at [1147, 277] on div "Получатели выпуска рассылки не выбраны Из выпуска будут исключены: Отписавшиеся…" at bounding box center [928, 320] width 872 height 141
click at [1287, 222] on span "Выбрать аудиторию" at bounding box center [1291, 228] width 122 height 14
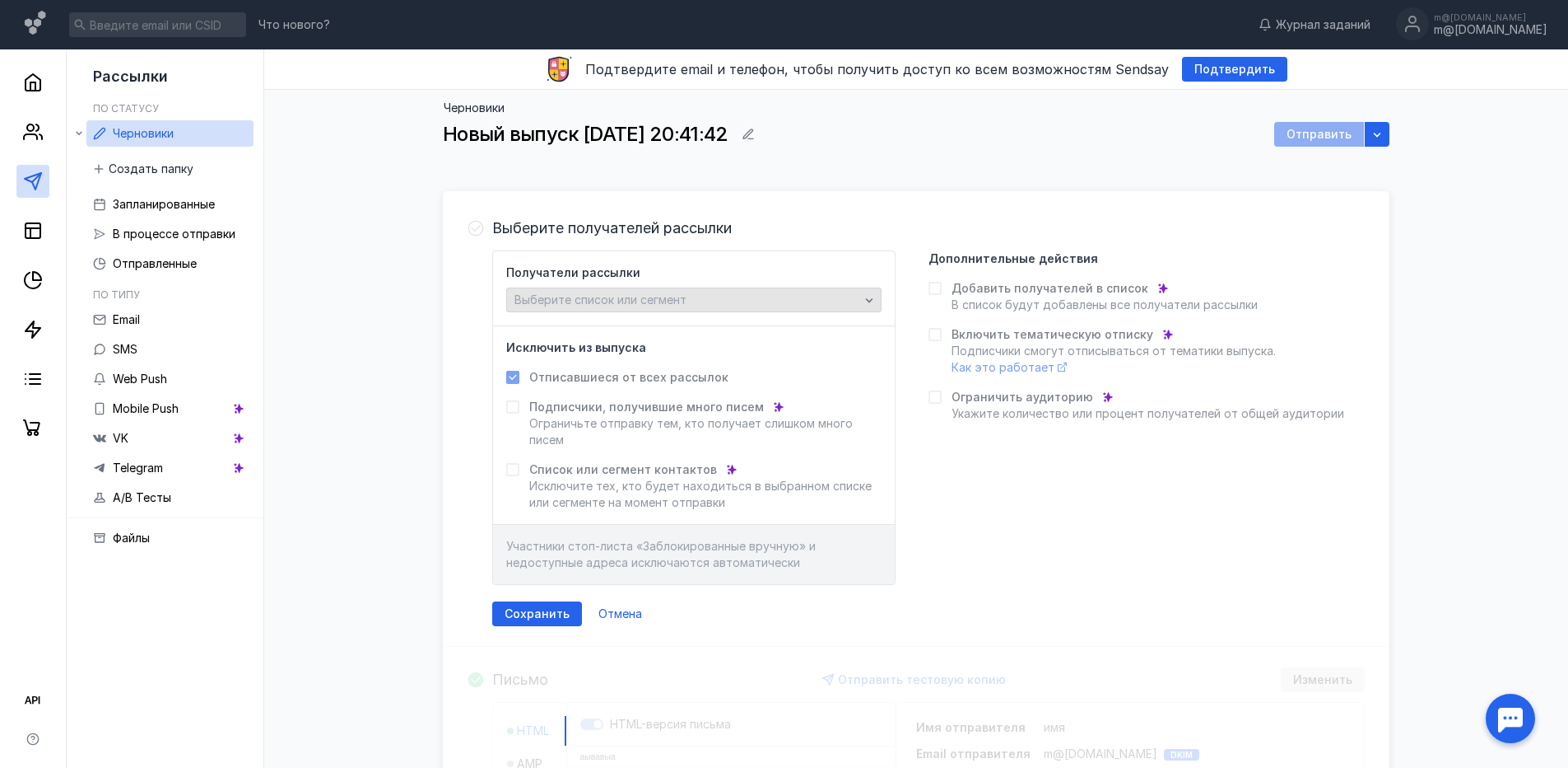
click at [596, 299] on span "Выберите список или сегмент" at bounding box center [600, 299] width 172 height 14
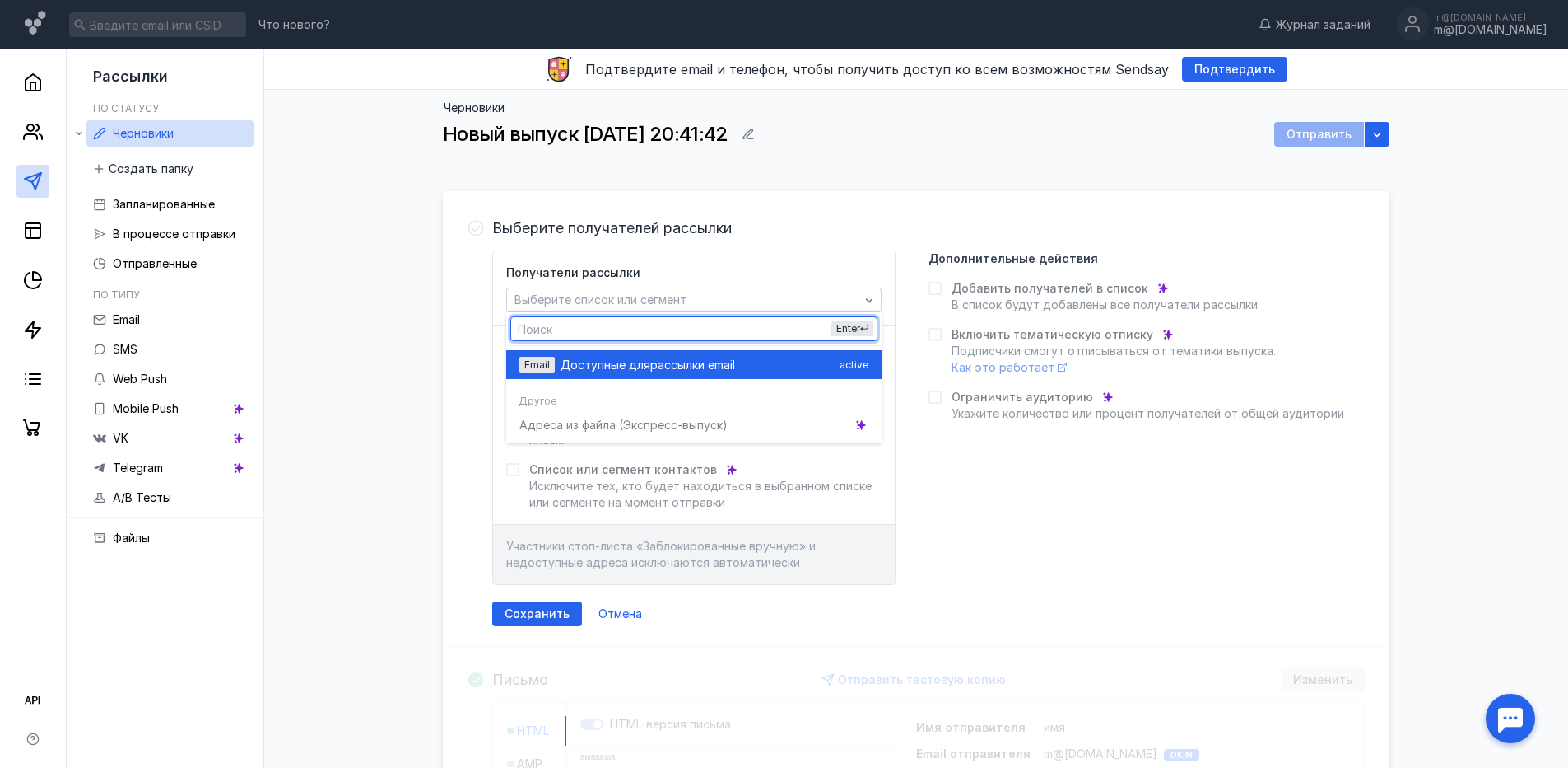
click at [625, 373] on div "Email Доступные для рассылки email active" at bounding box center [694, 365] width 349 height 29
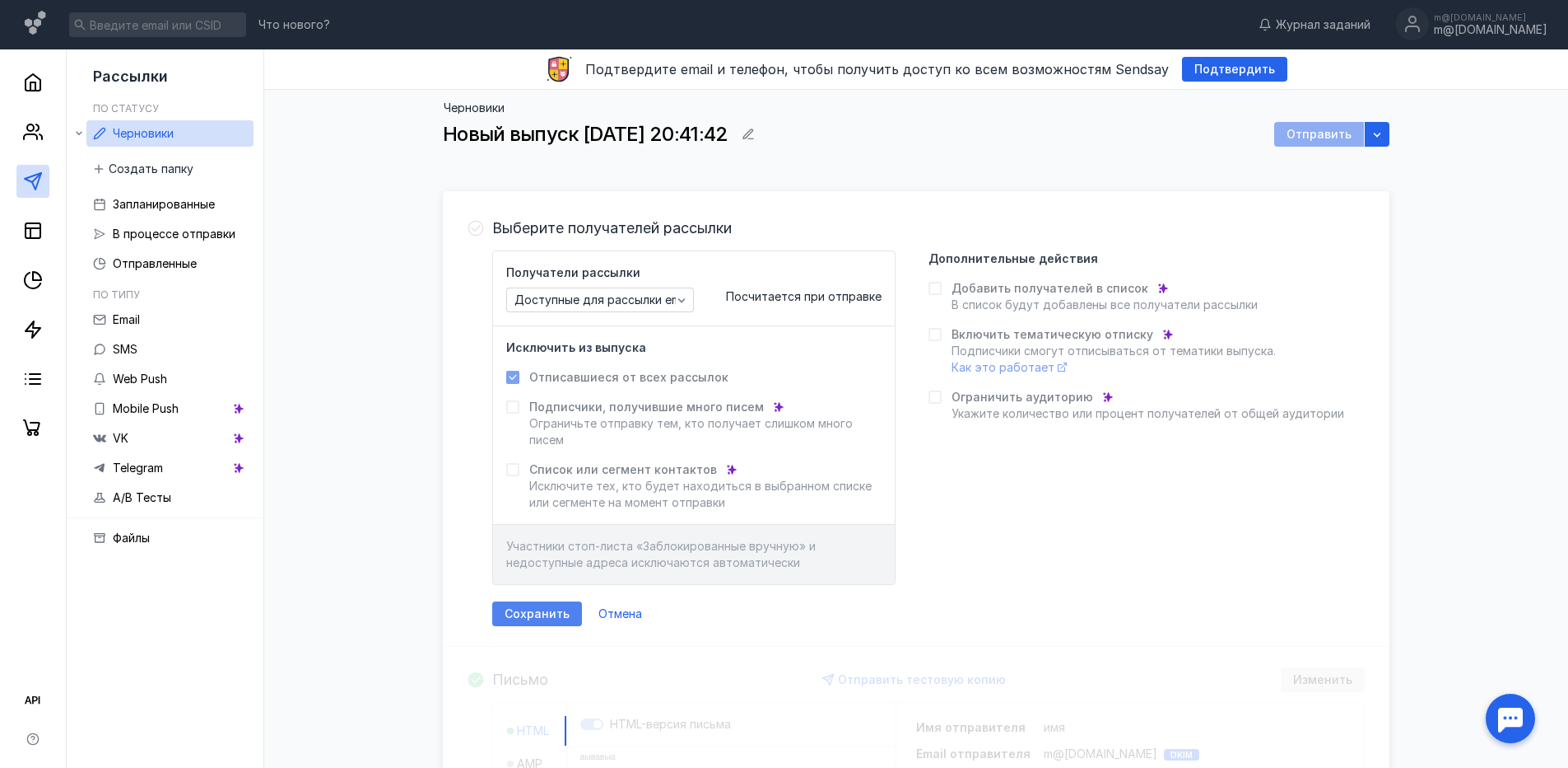
click at [536, 616] on span "Сохранить" at bounding box center [537, 614] width 65 height 14
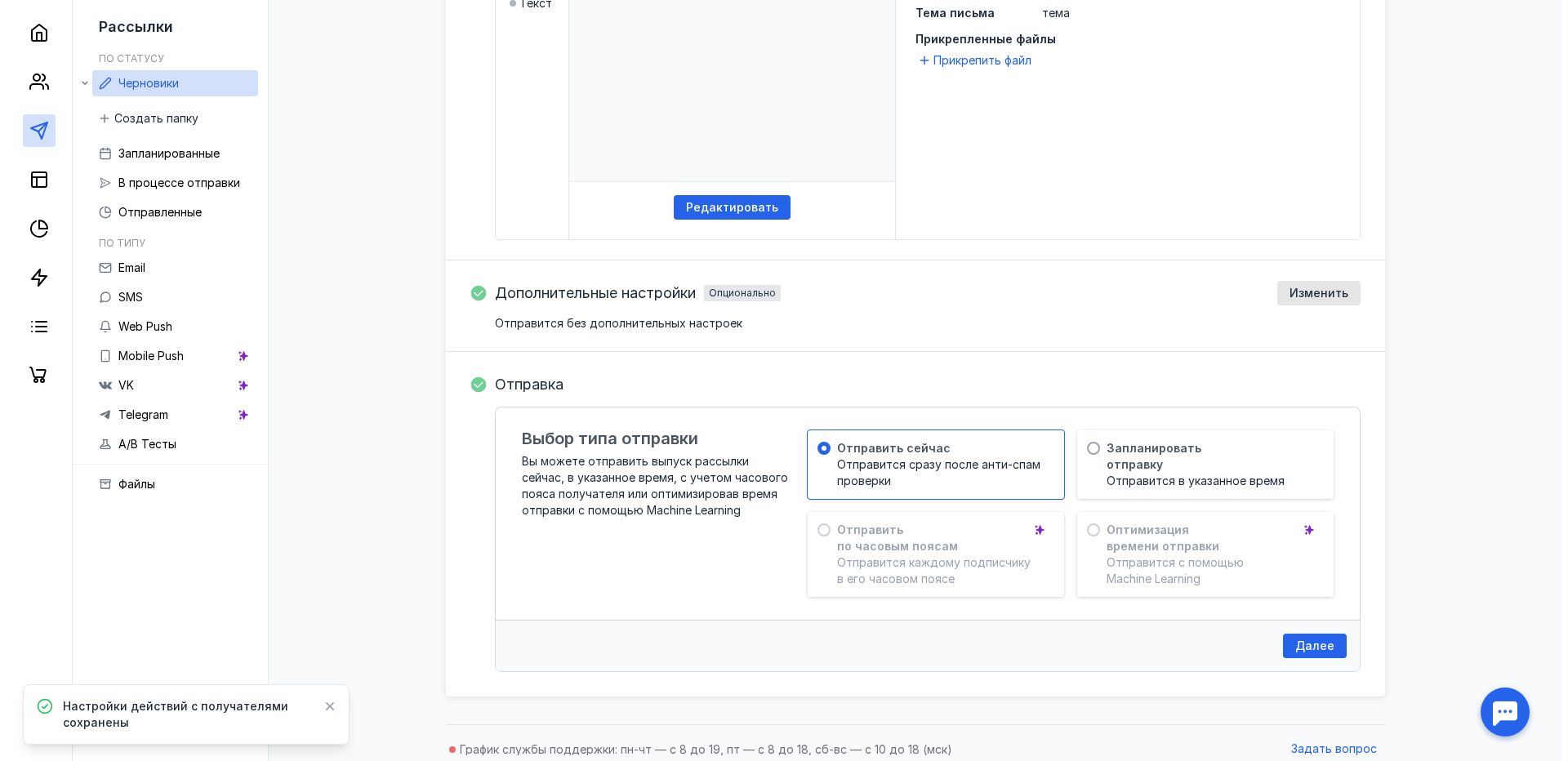
scroll to position [582, 0]
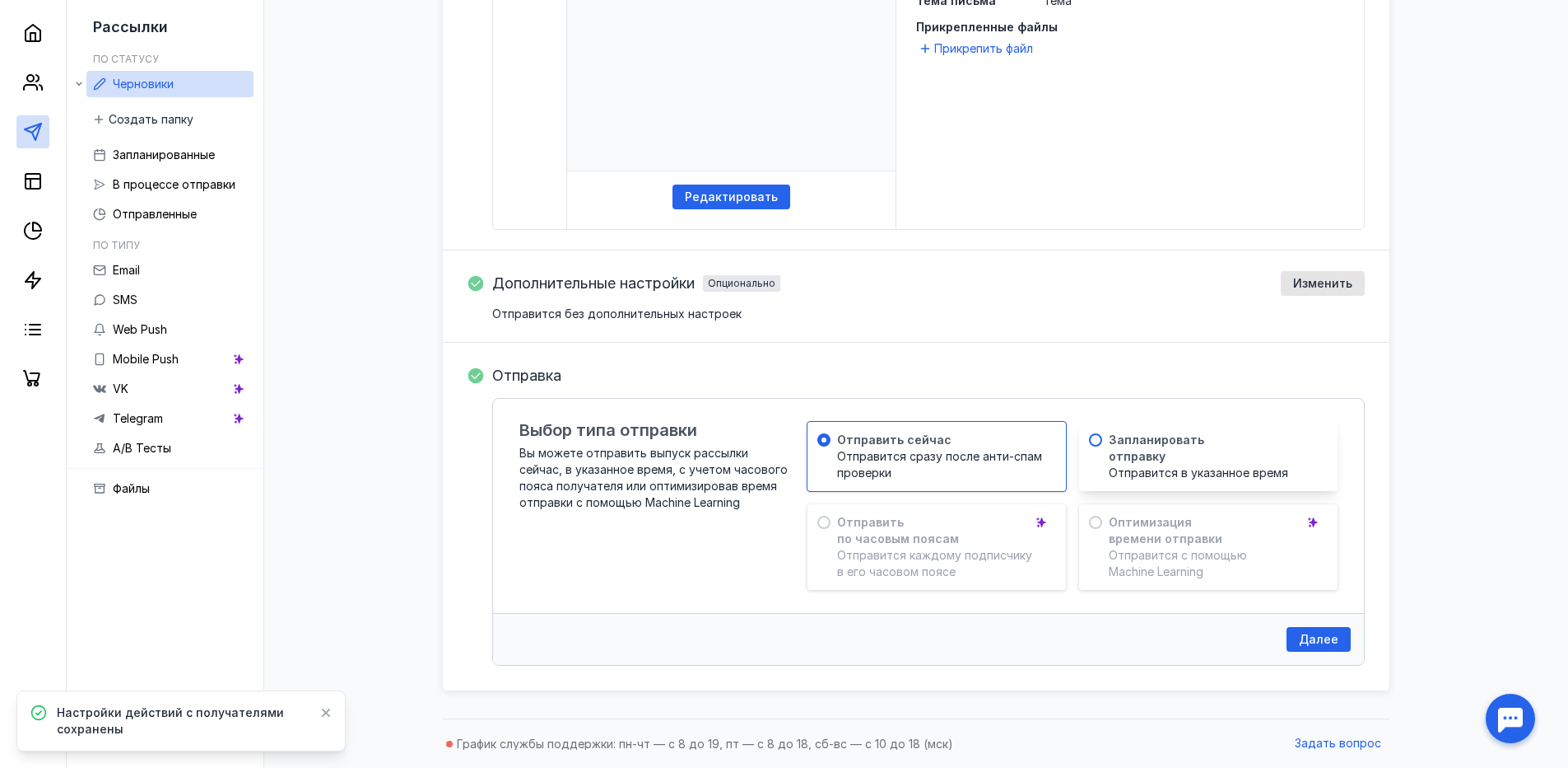
click at [1176, 463] on span "Запланировать отправку" at bounding box center [1157, 449] width 95 height 33
click at [1318, 626] on div "Далее" at bounding box center [929, 638] width 871 height 51
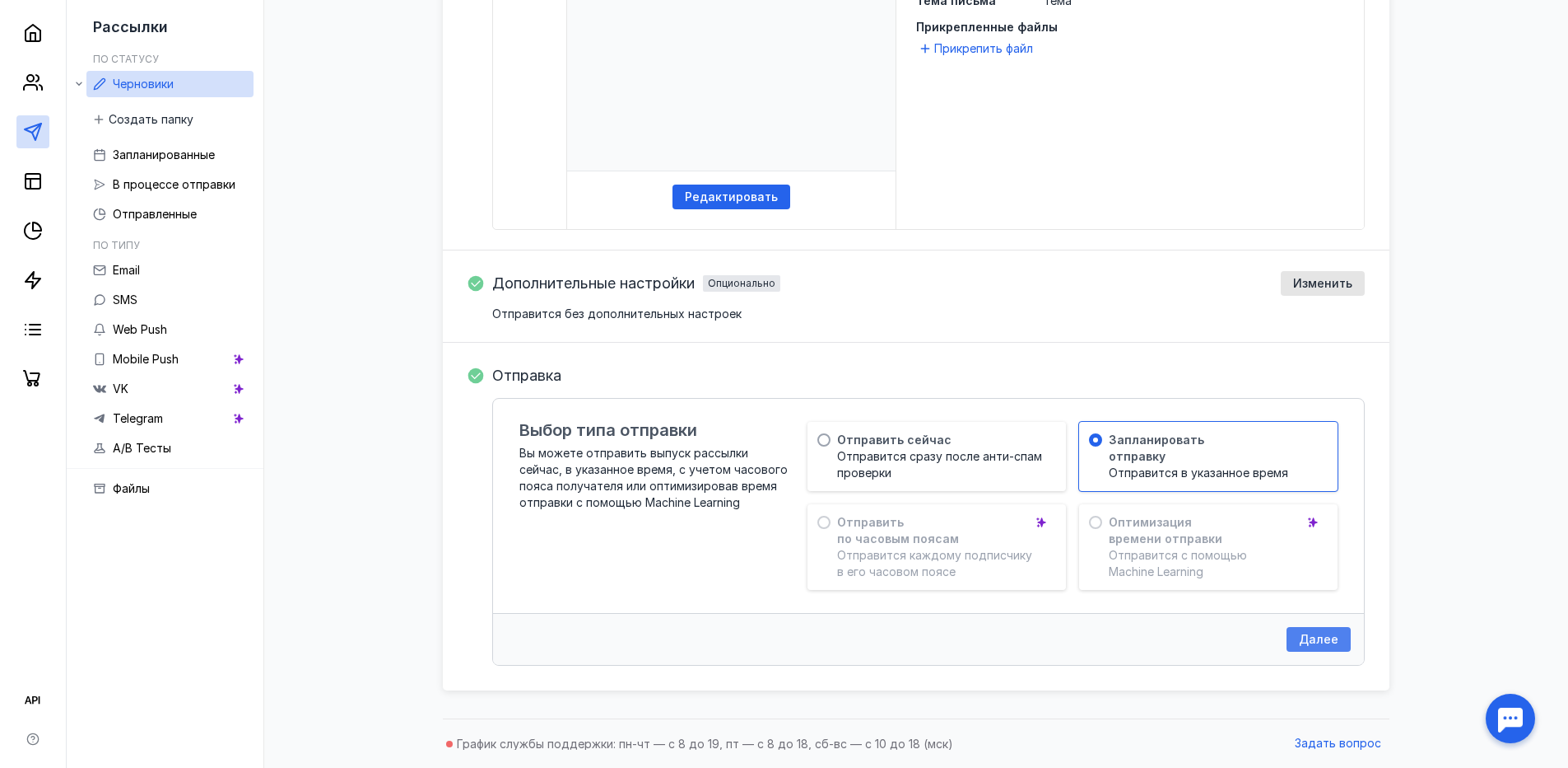
click at [1318, 633] on span "Далее" at bounding box center [1319, 640] width 40 height 14
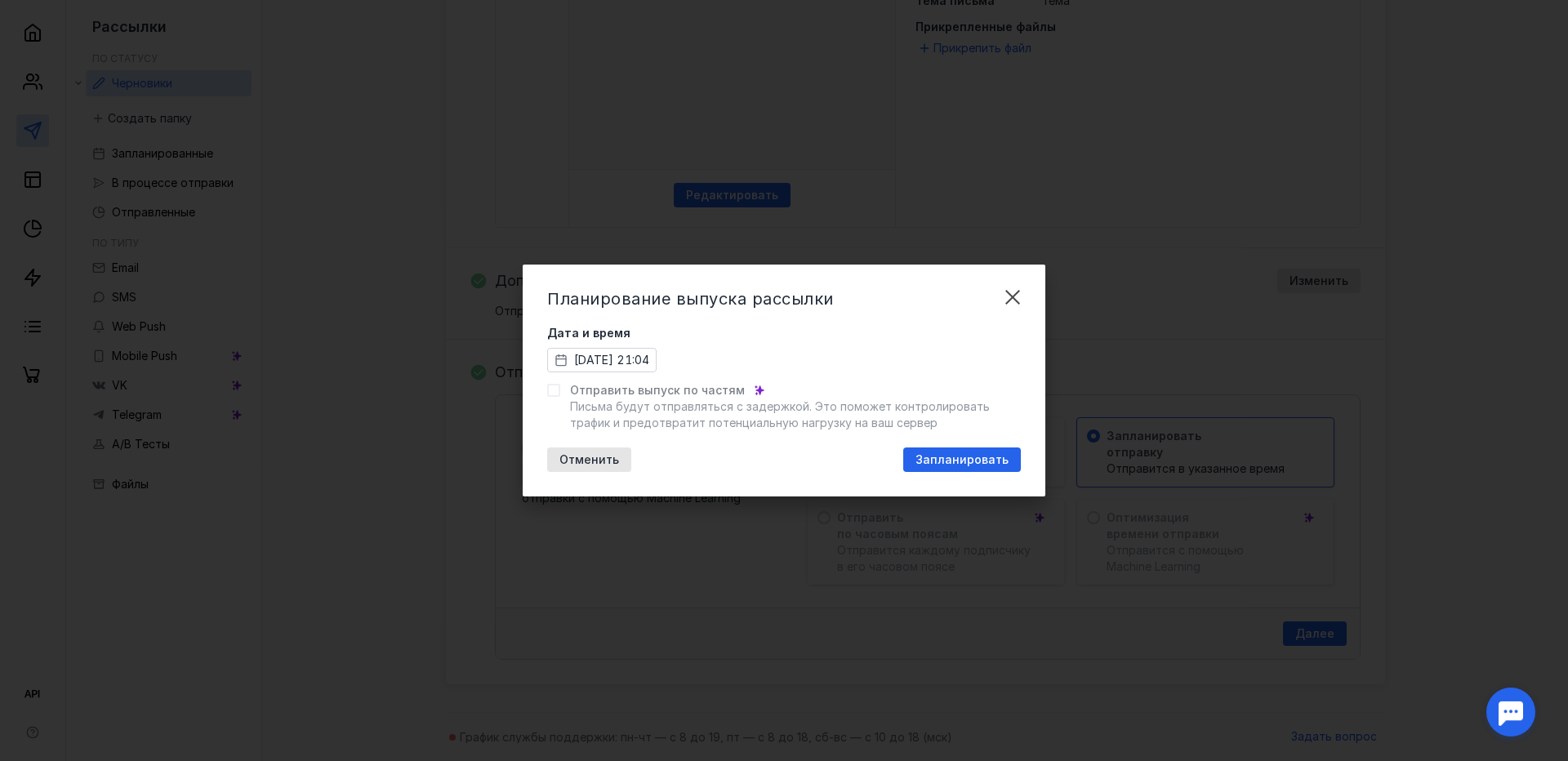
click at [559, 393] on div at bounding box center [553, 391] width 13 height 13
click at [550, 389] on icon at bounding box center [553, 391] width 12 height 12
